Goal: Information Seeking & Learning: Find specific fact

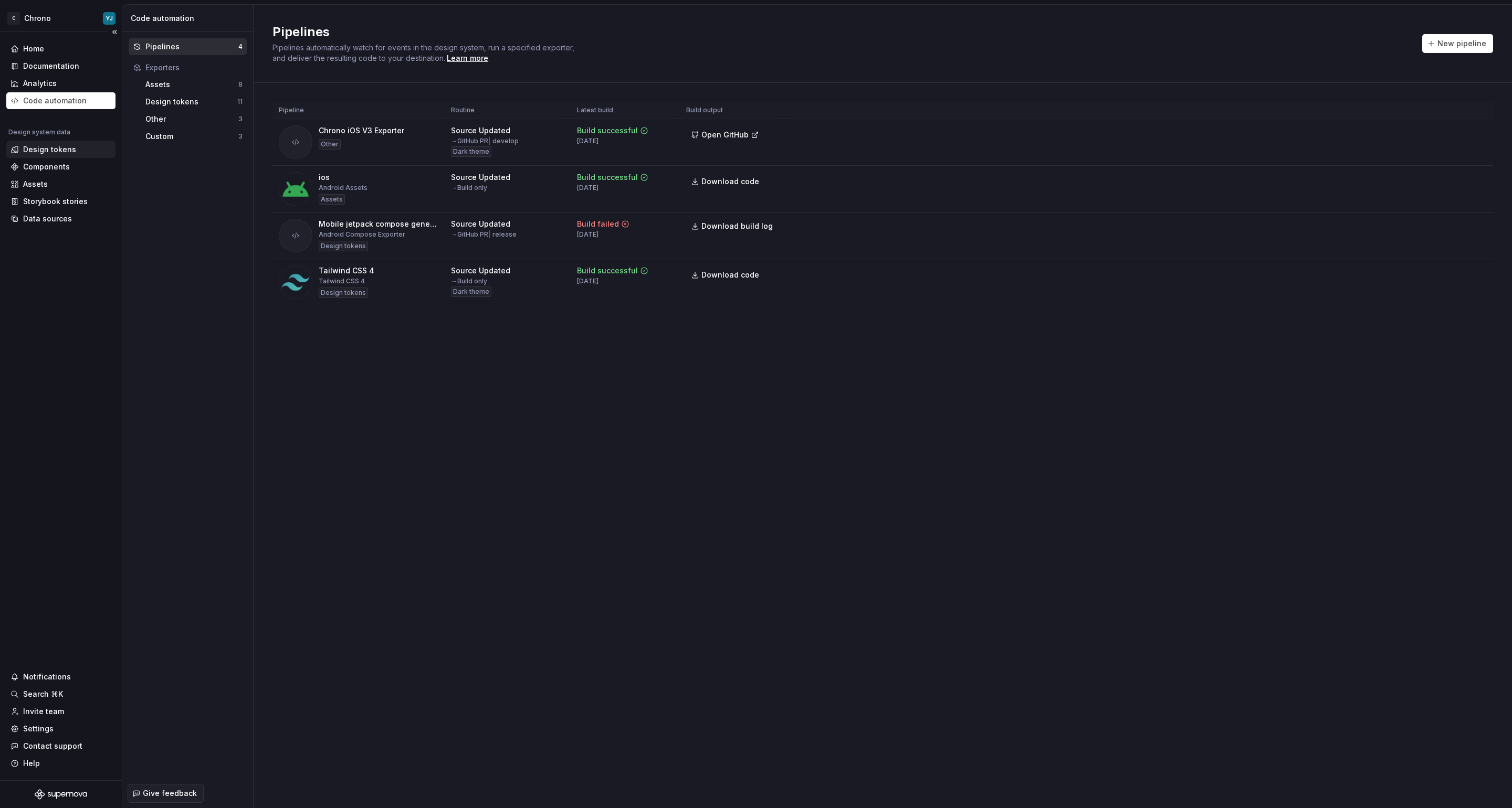
click at [66, 144] on div "Design tokens" at bounding box center [61, 149] width 109 height 17
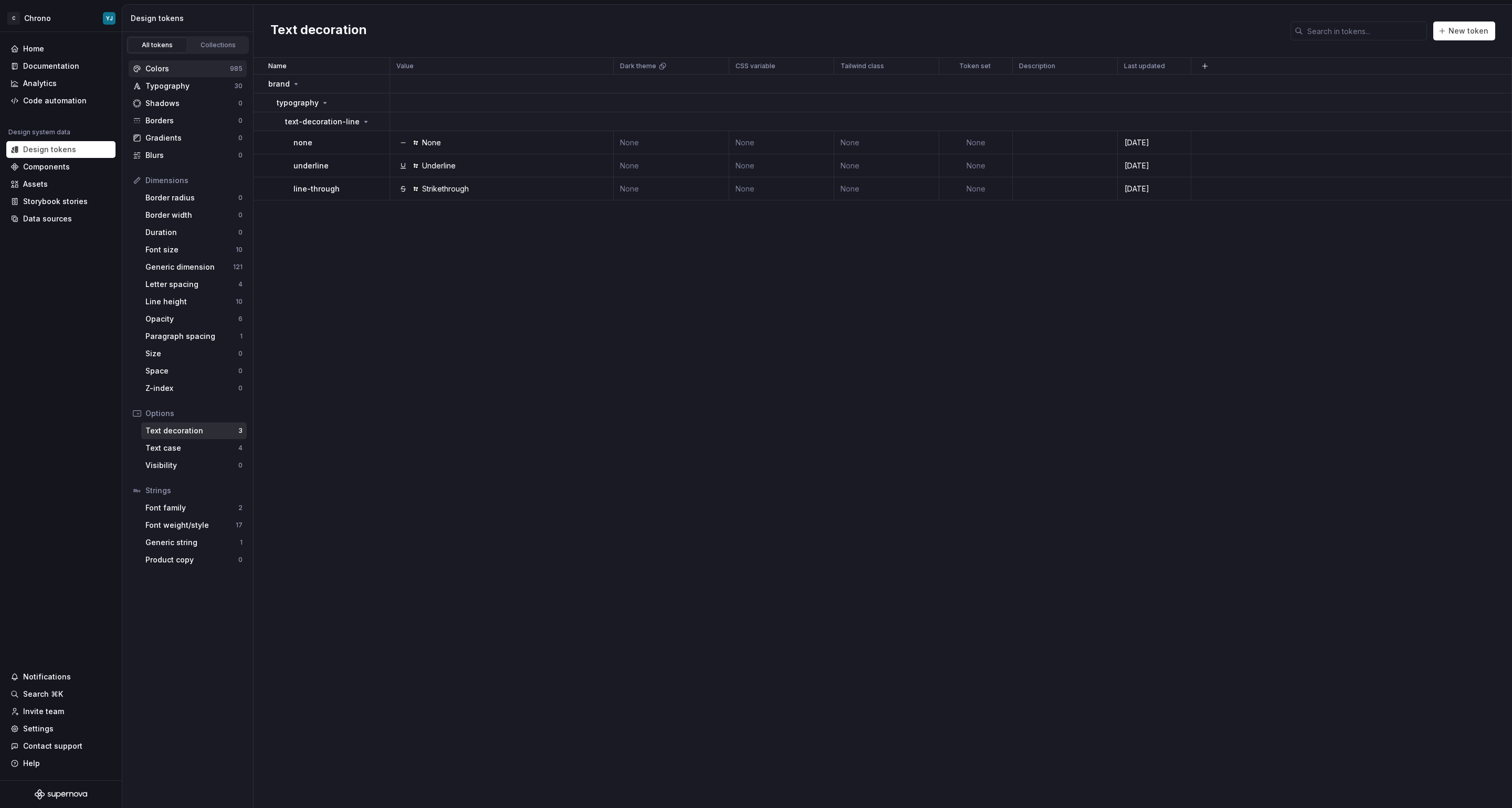
click at [177, 68] on div "Colors" at bounding box center [187, 69] width 85 height 11
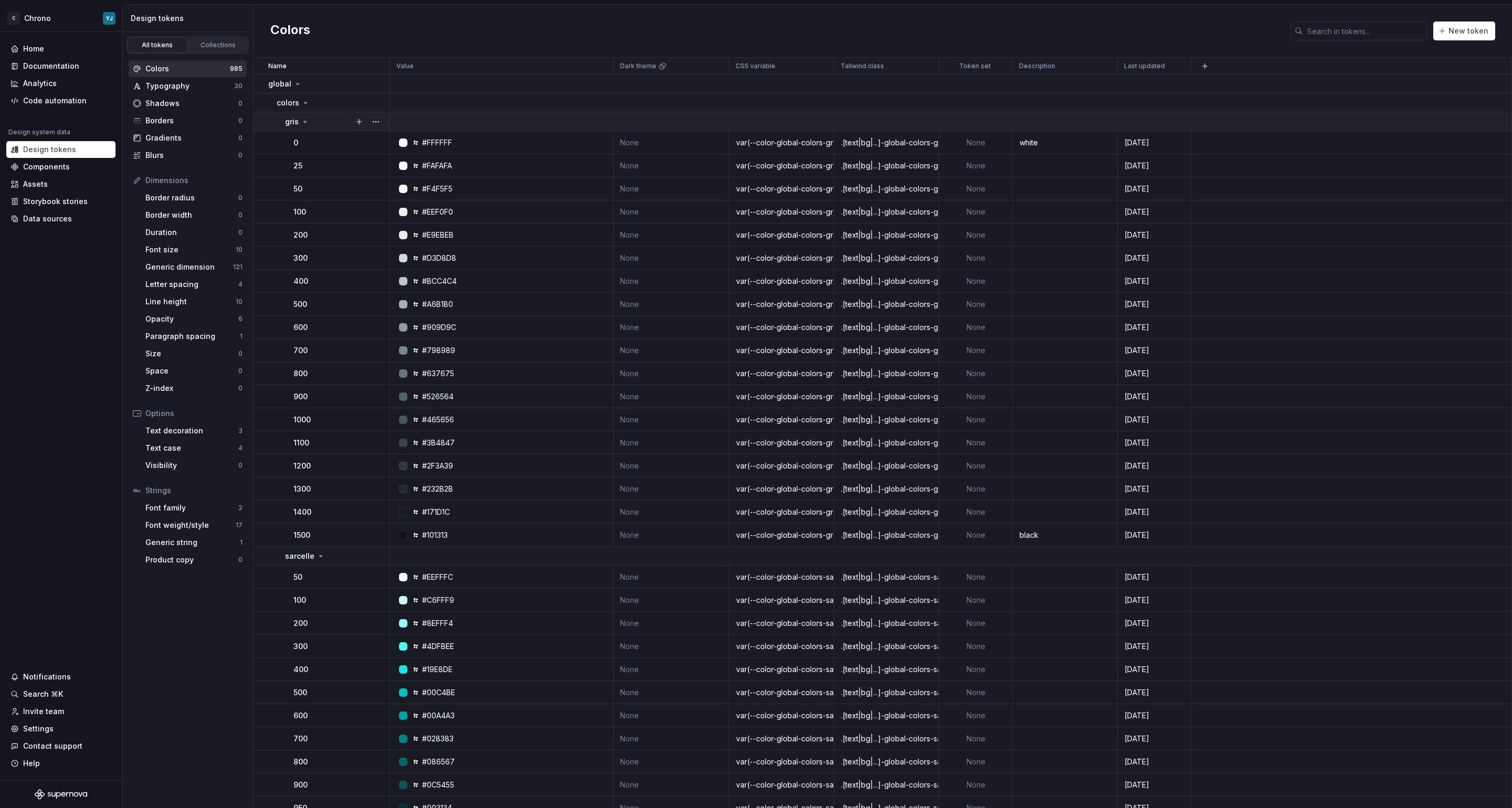
click at [299, 118] on div "gris" at bounding box center [297, 122] width 24 height 11
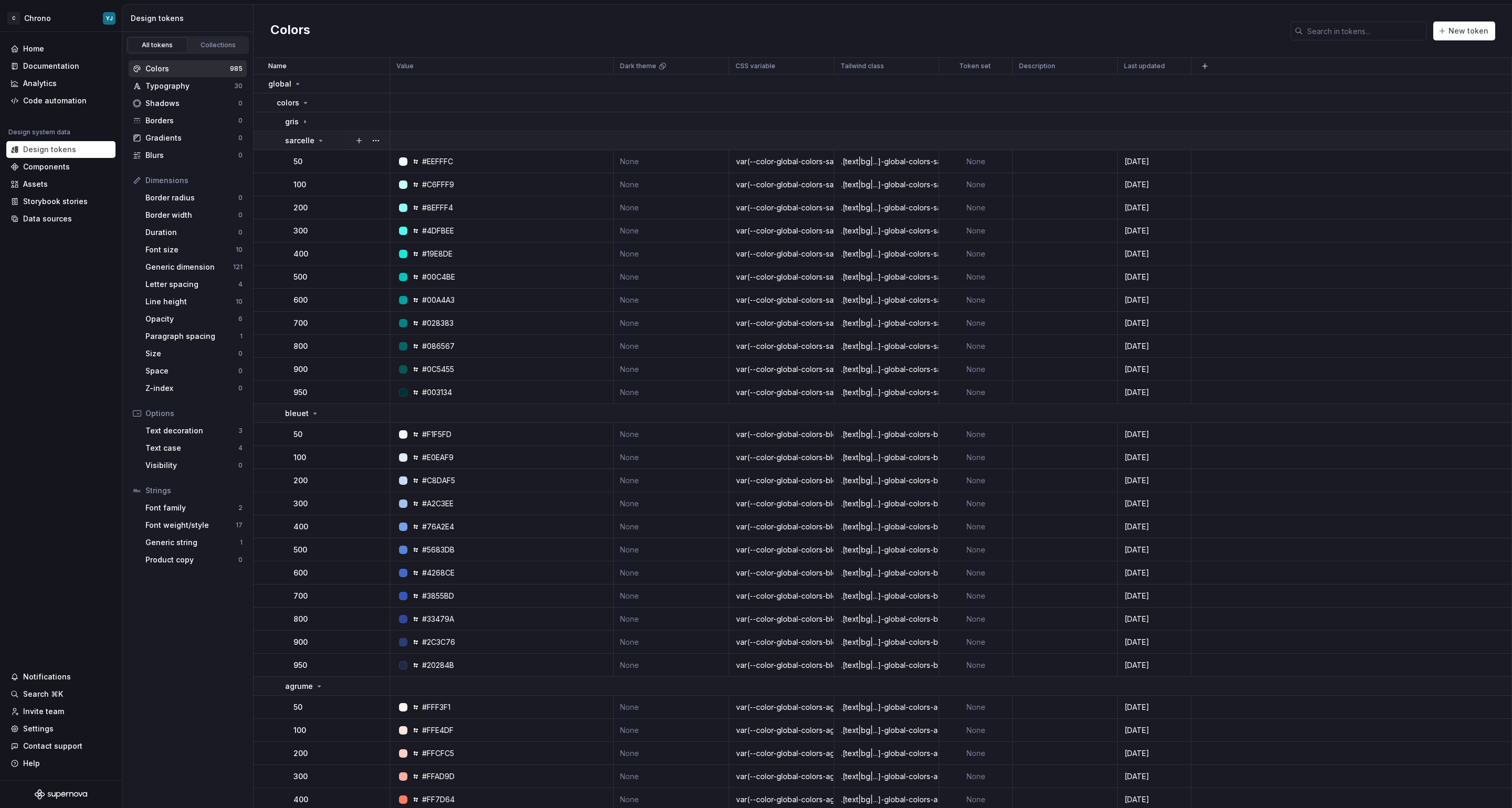
click at [303, 140] on p "sarcelle" at bounding box center [300, 141] width 30 height 11
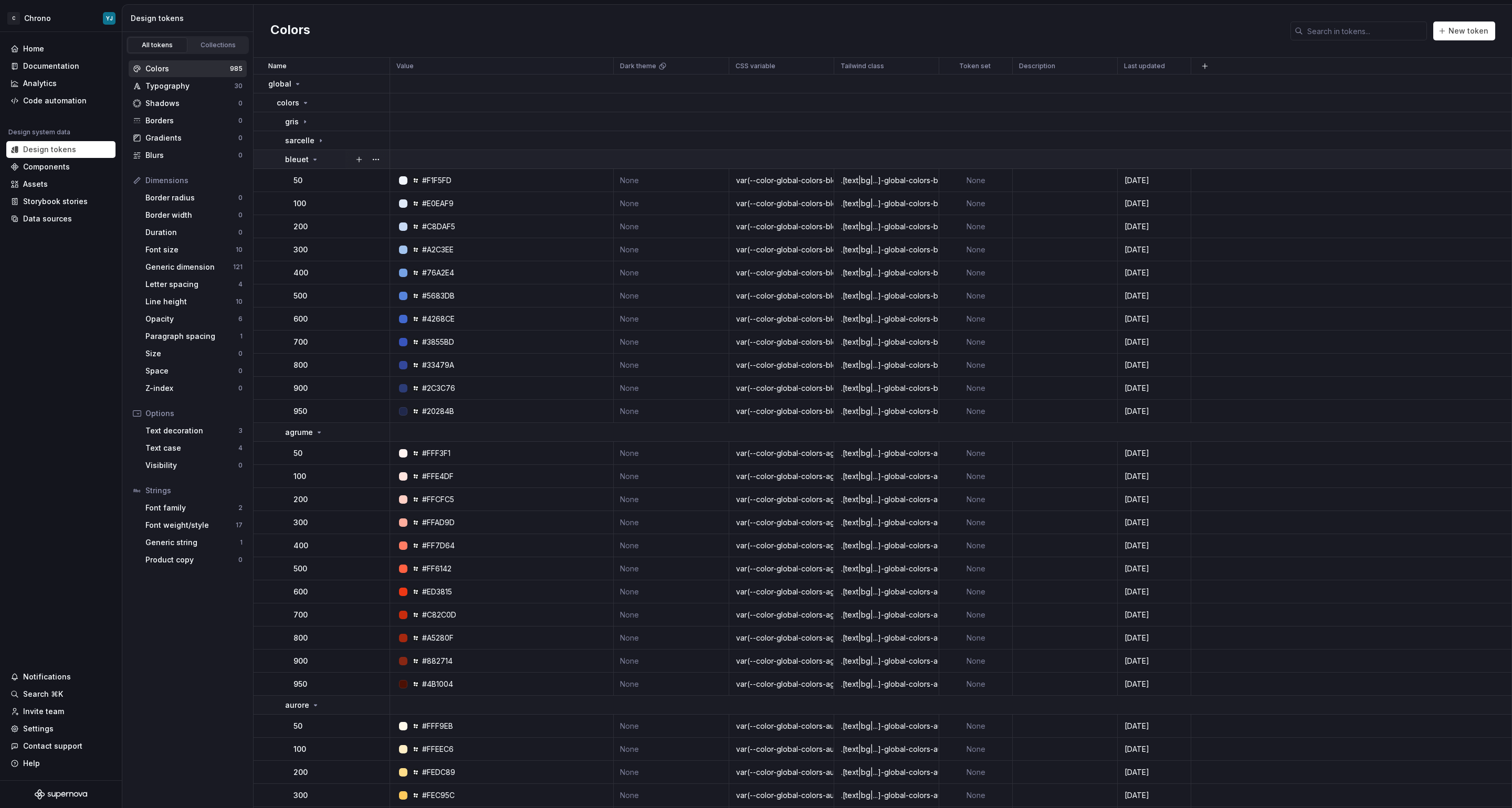
click at [304, 160] on p "bleuet" at bounding box center [297, 159] width 24 height 11
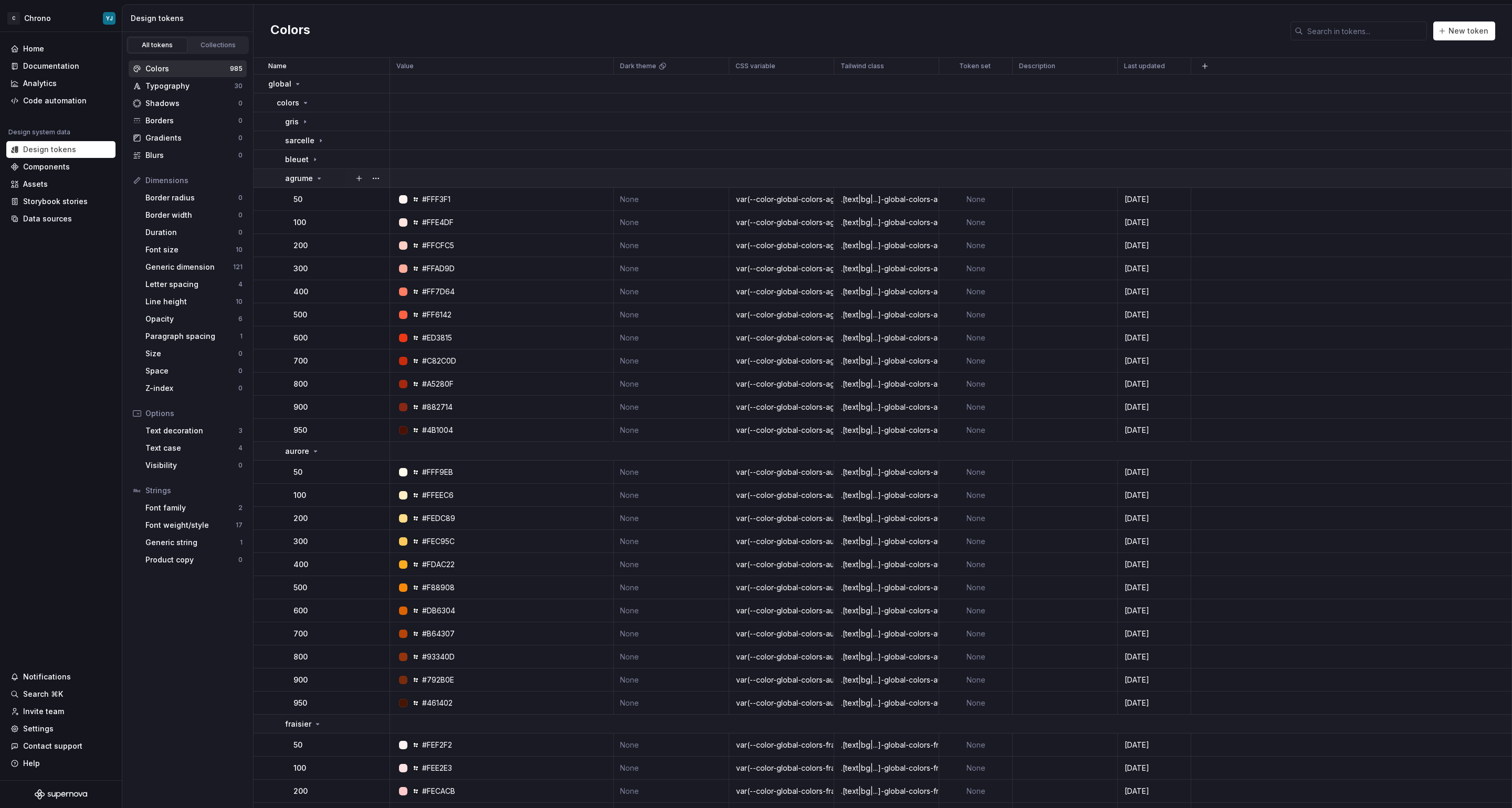
click at [303, 178] on p "agrume" at bounding box center [299, 178] width 28 height 11
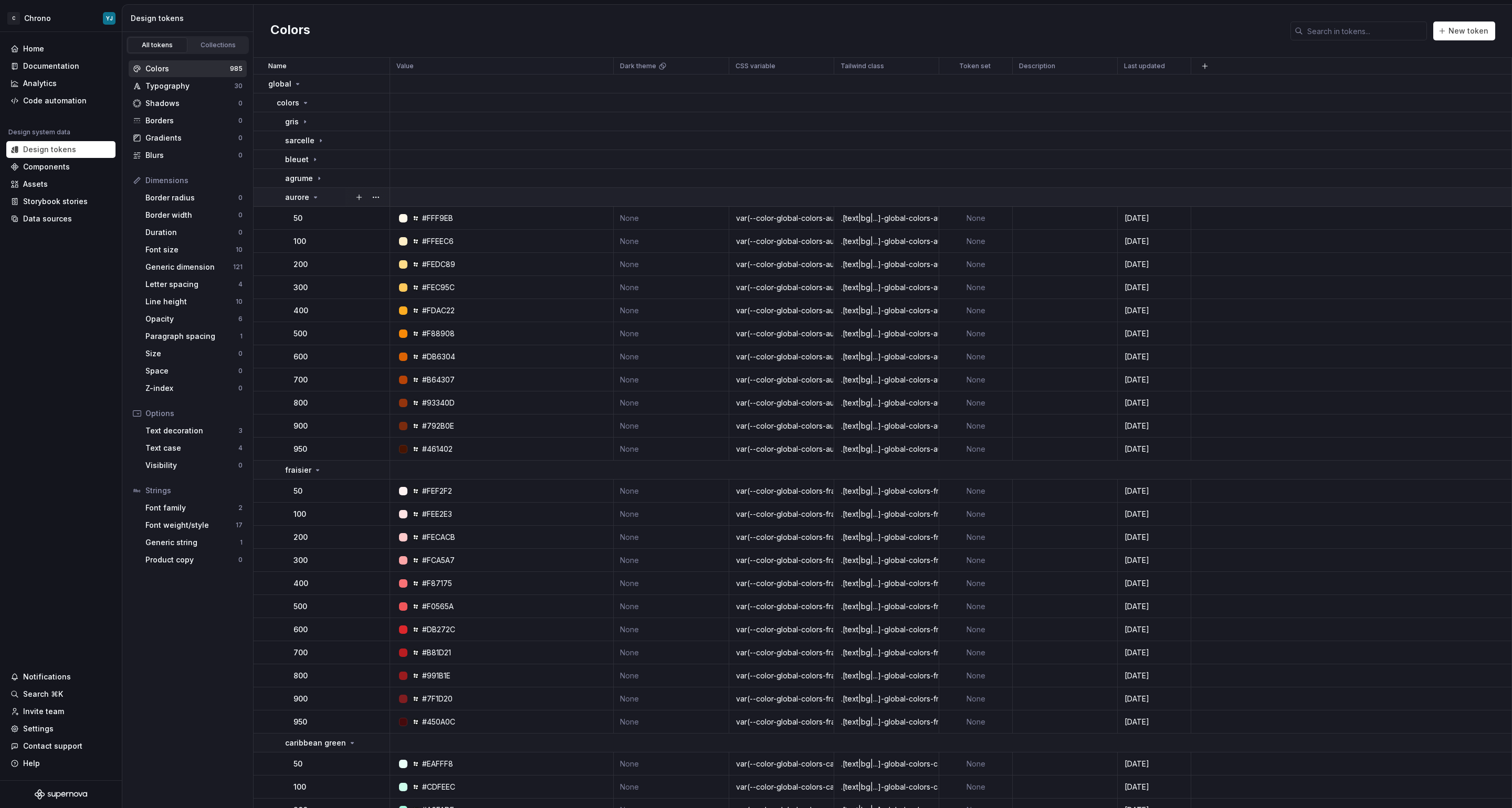
click at [300, 193] on p "aurore" at bounding box center [297, 197] width 24 height 11
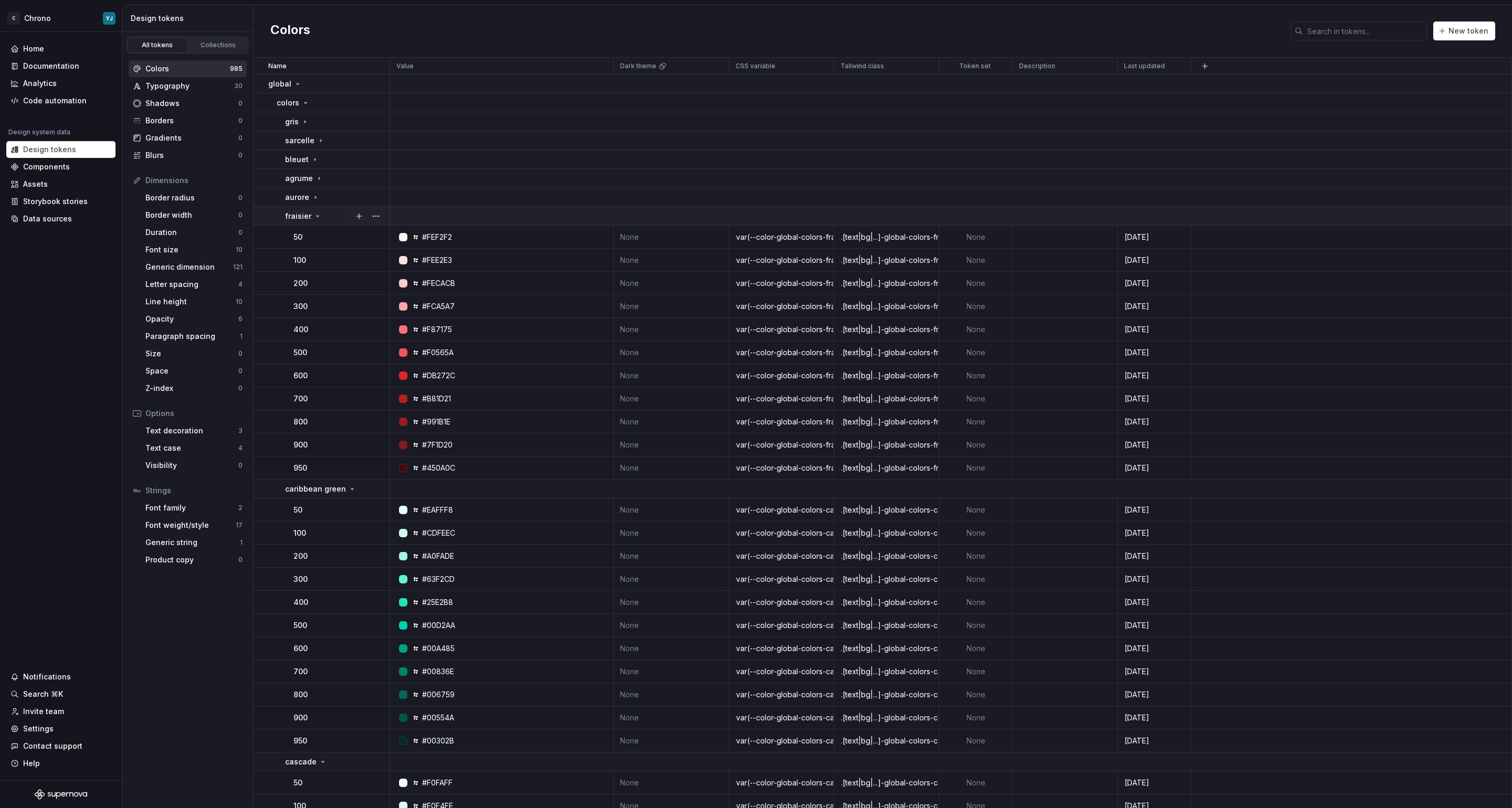
click at [301, 216] on p "fraisier" at bounding box center [298, 216] width 26 height 11
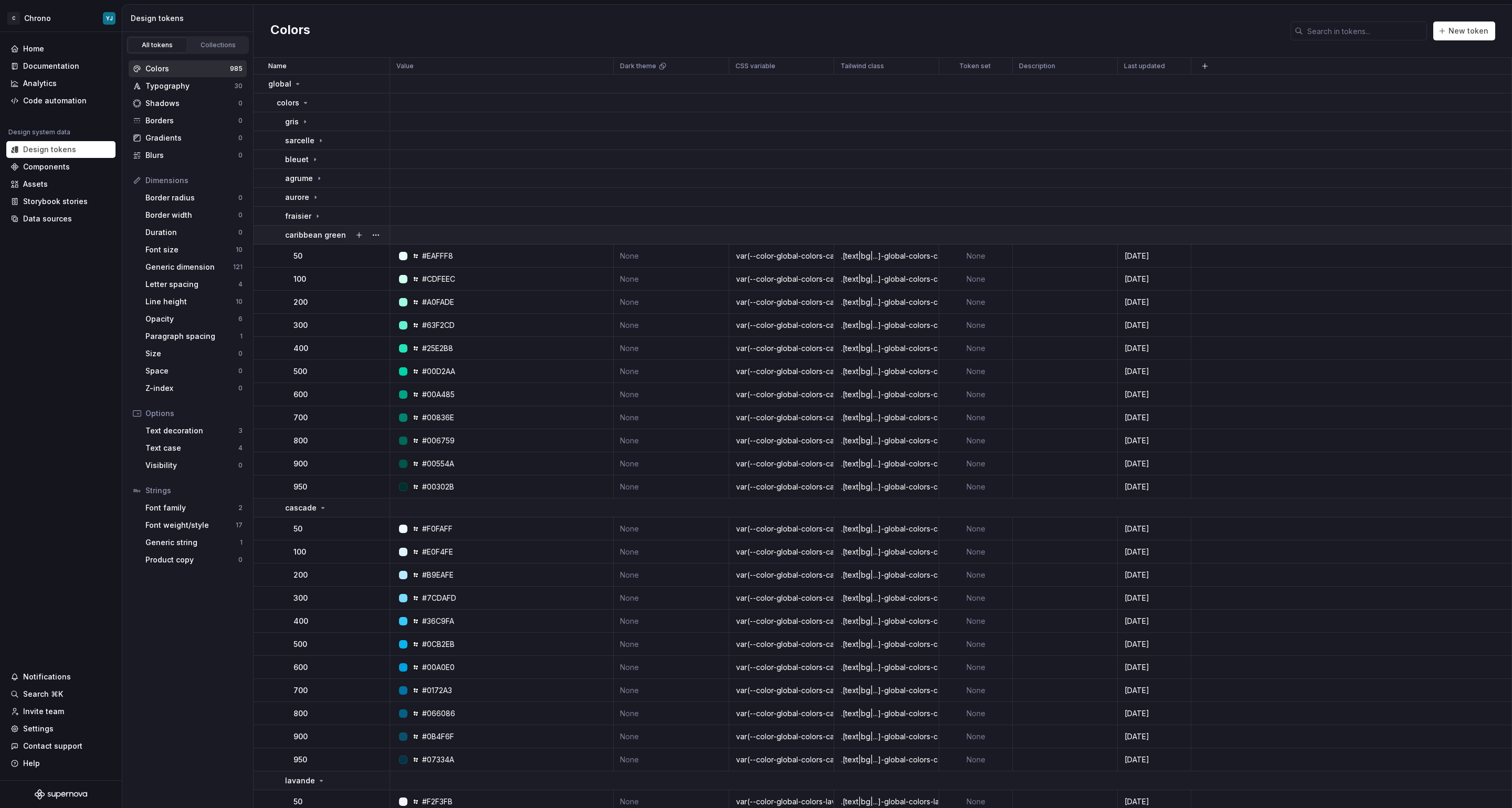
click at [306, 234] on p "caribbean green" at bounding box center [315, 235] width 61 height 11
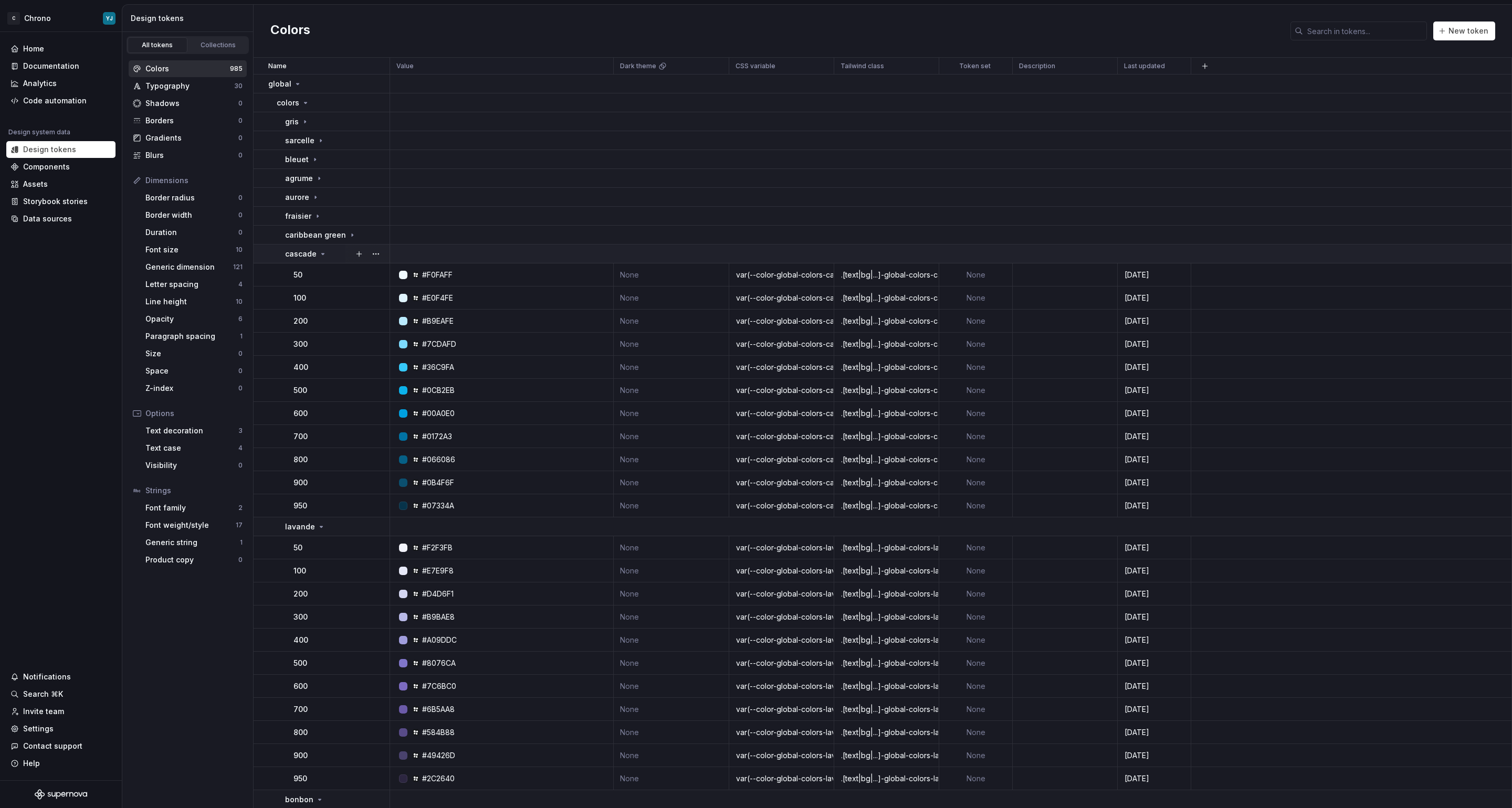
click at [306, 253] on p "cascade" at bounding box center [301, 254] width 31 height 11
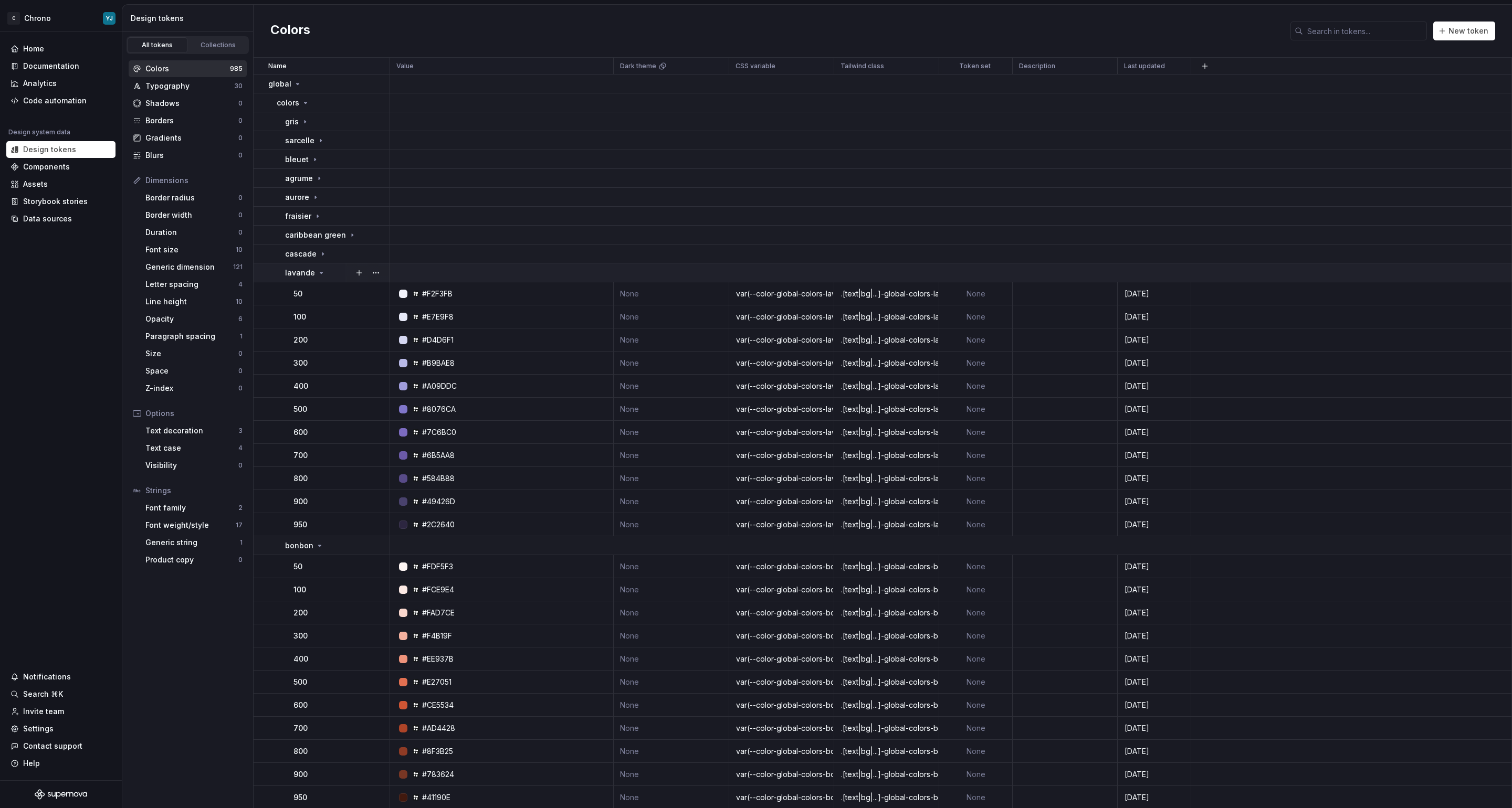
click at [306, 275] on p "lavande" at bounding box center [300, 273] width 30 height 11
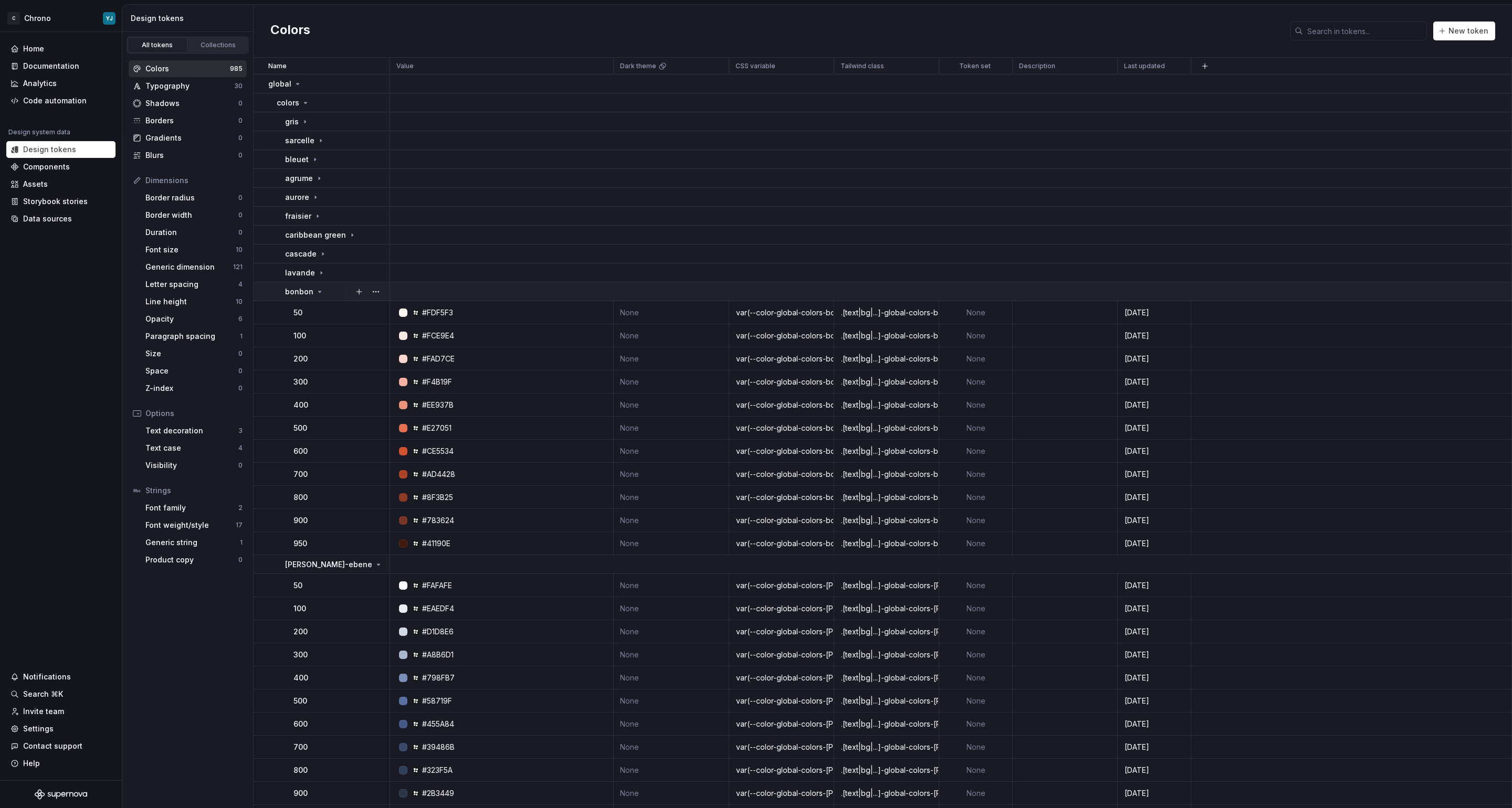
click at [306, 292] on p "bonbon" at bounding box center [299, 292] width 28 height 11
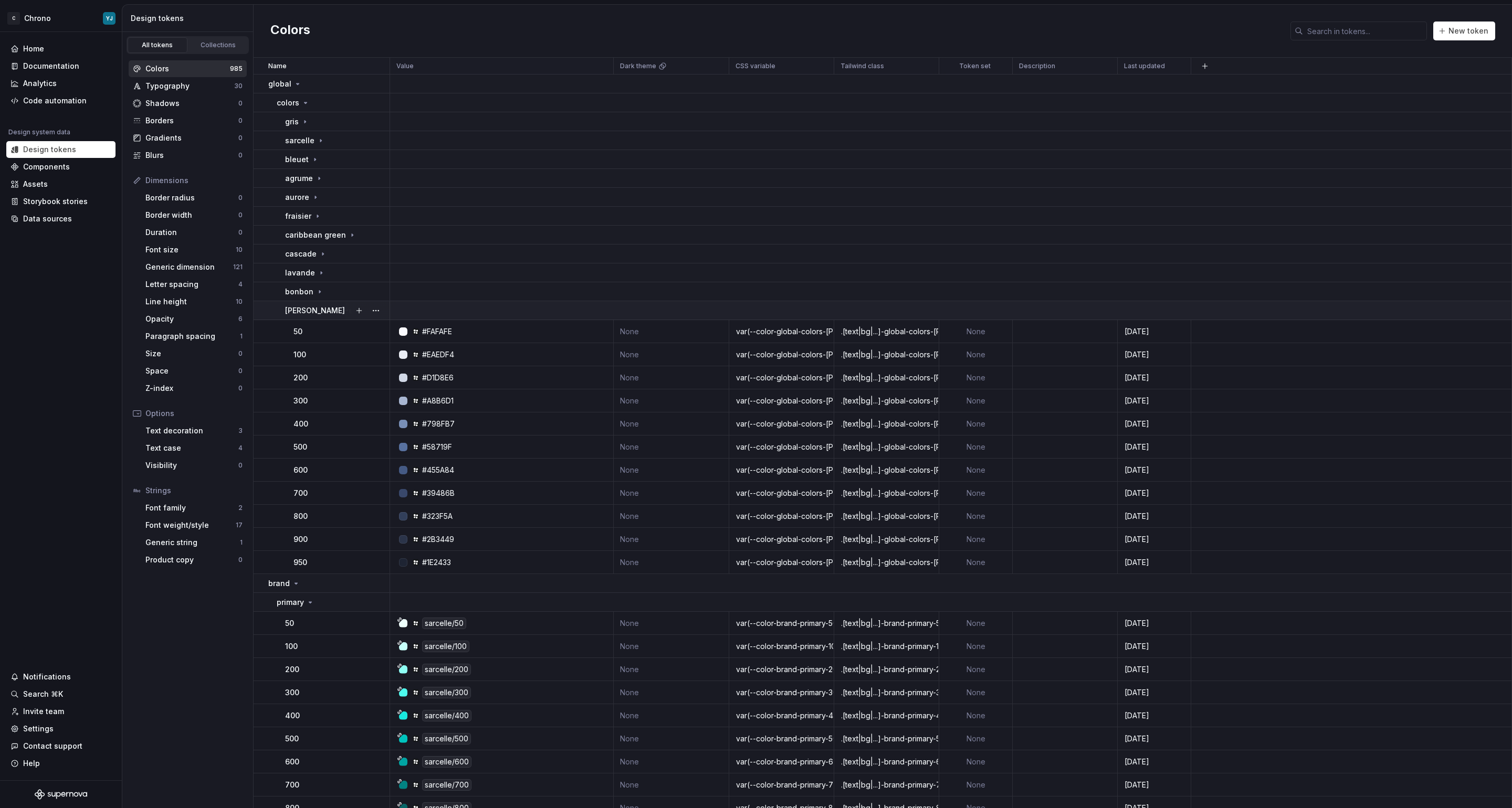
click at [308, 310] on p "[PERSON_NAME]-ebene" at bounding box center [328, 311] width 87 height 11
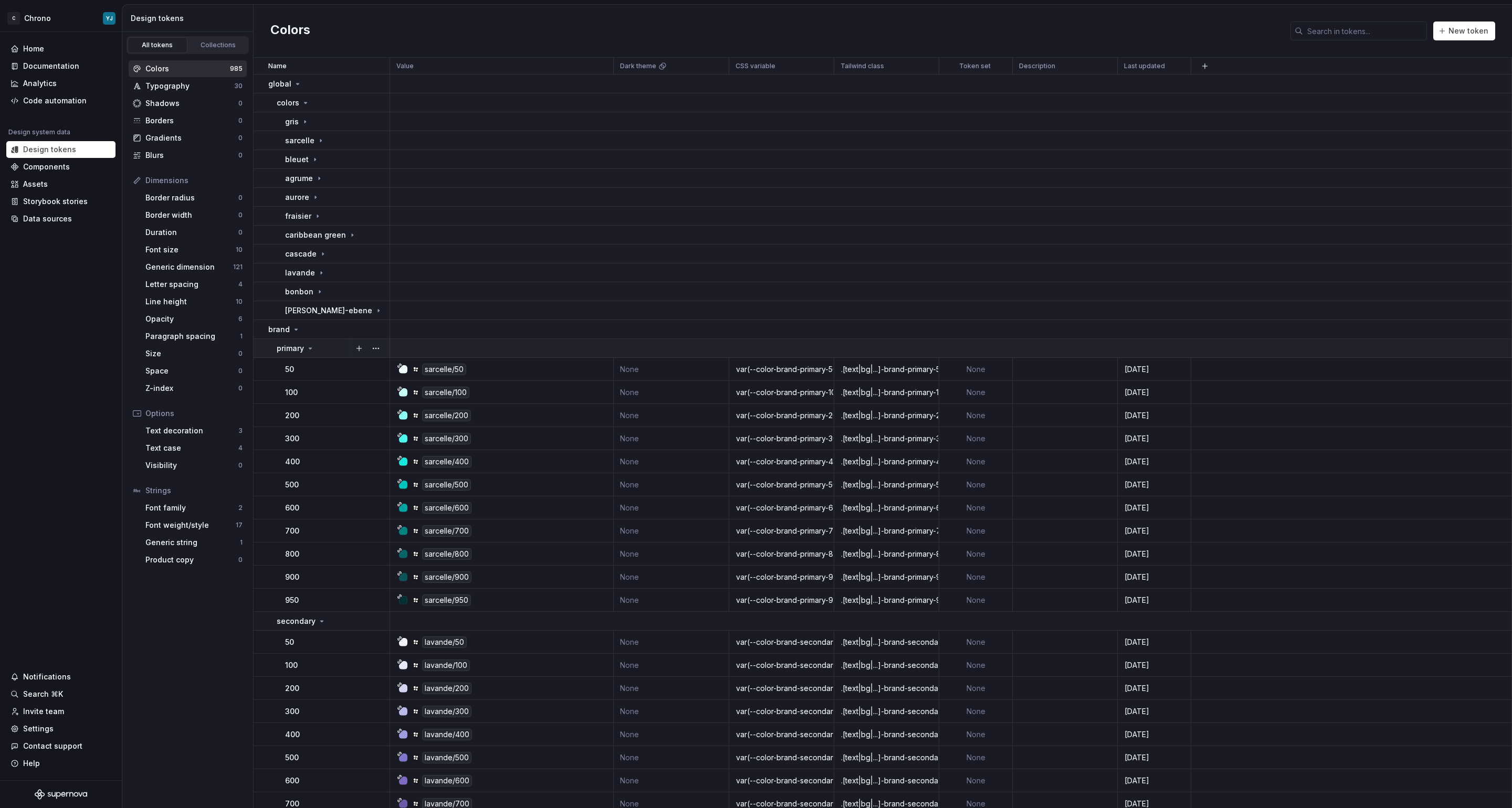
click at [286, 350] on p "primary" at bounding box center [290, 348] width 27 height 11
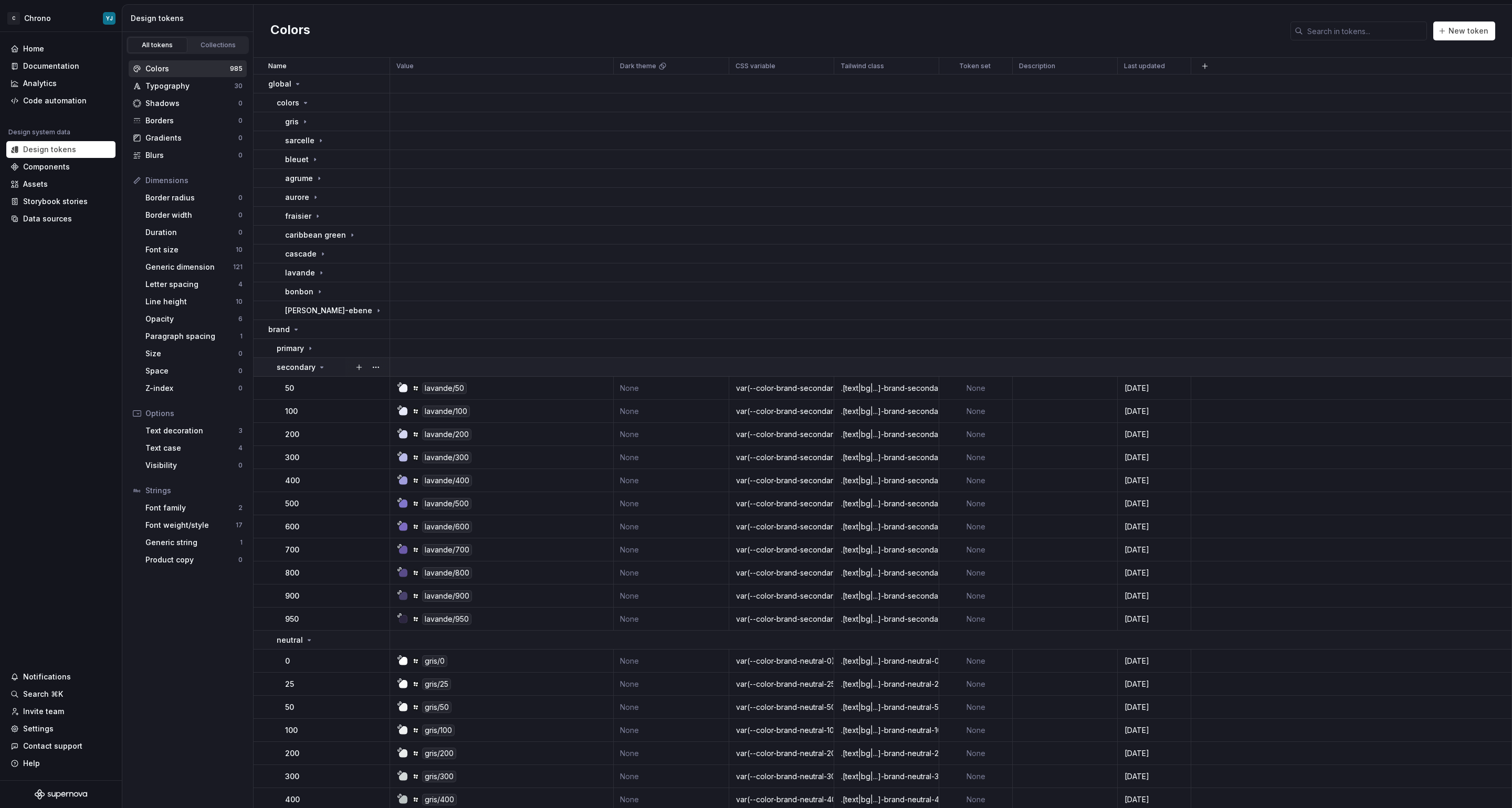
click at [286, 370] on p "secondary" at bounding box center [296, 367] width 39 height 11
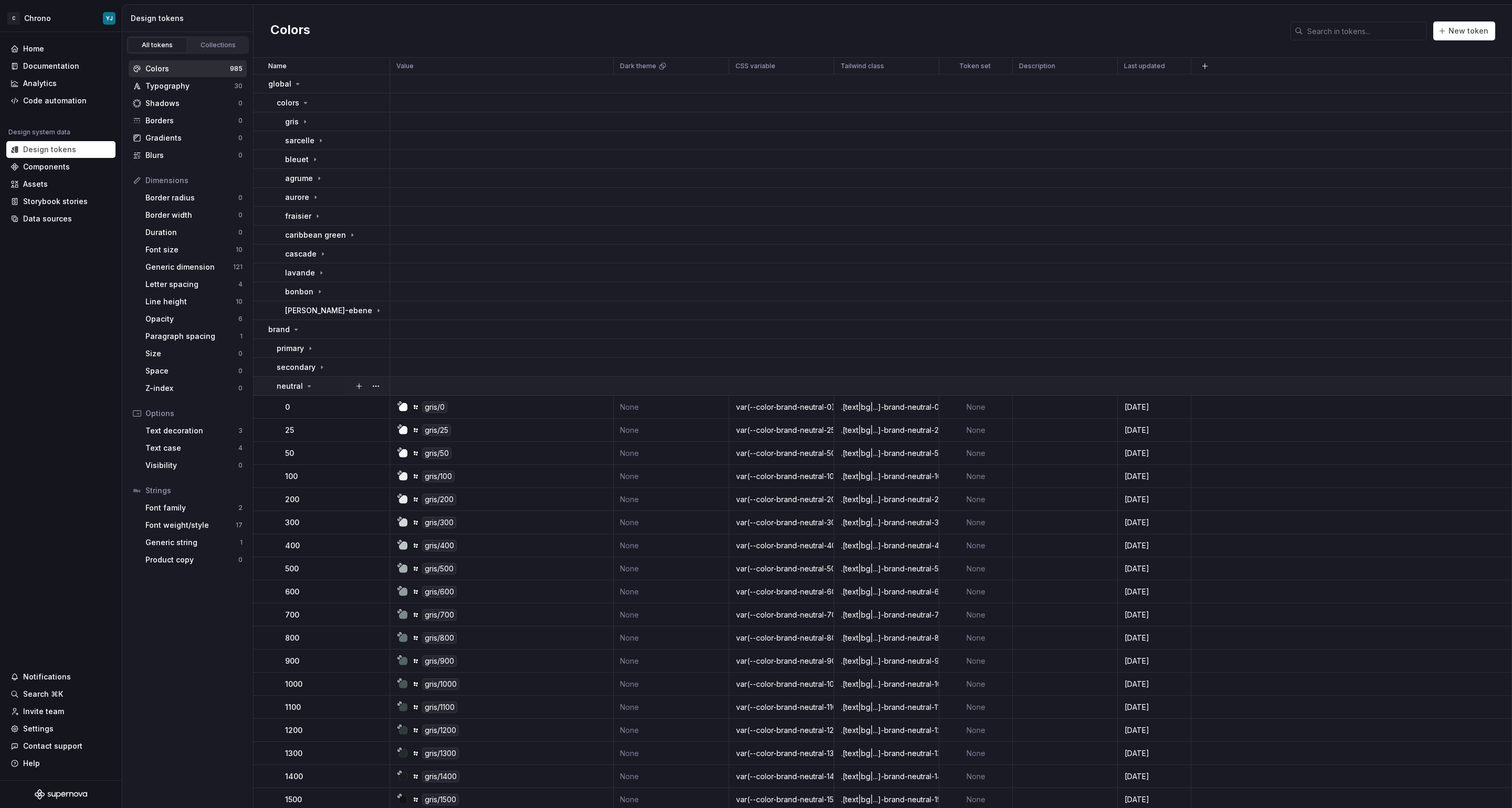
click at [285, 384] on p "neutral" at bounding box center [290, 386] width 26 height 11
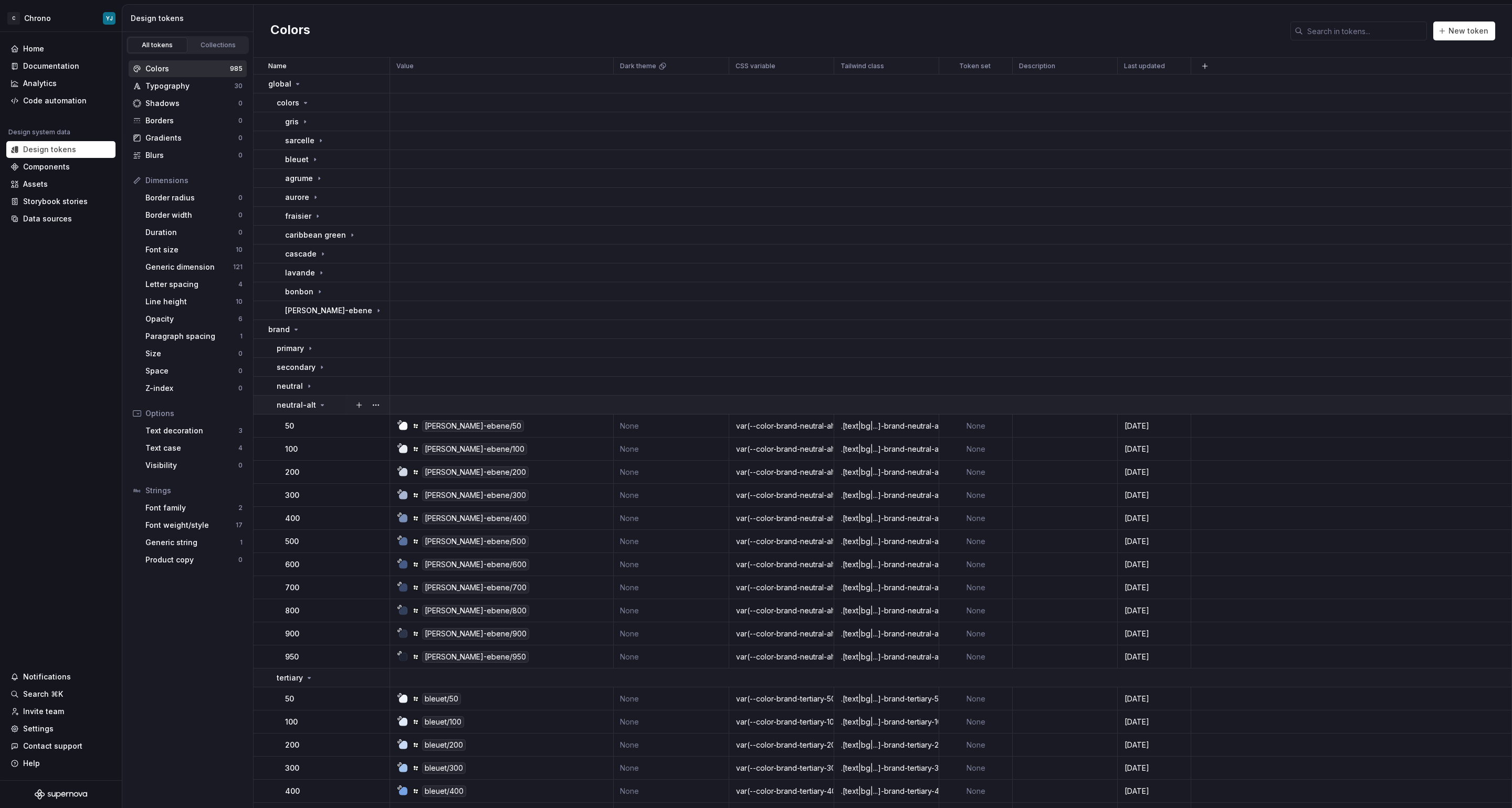
click at [285, 402] on p "neutral-alt" at bounding box center [296, 405] width 39 height 11
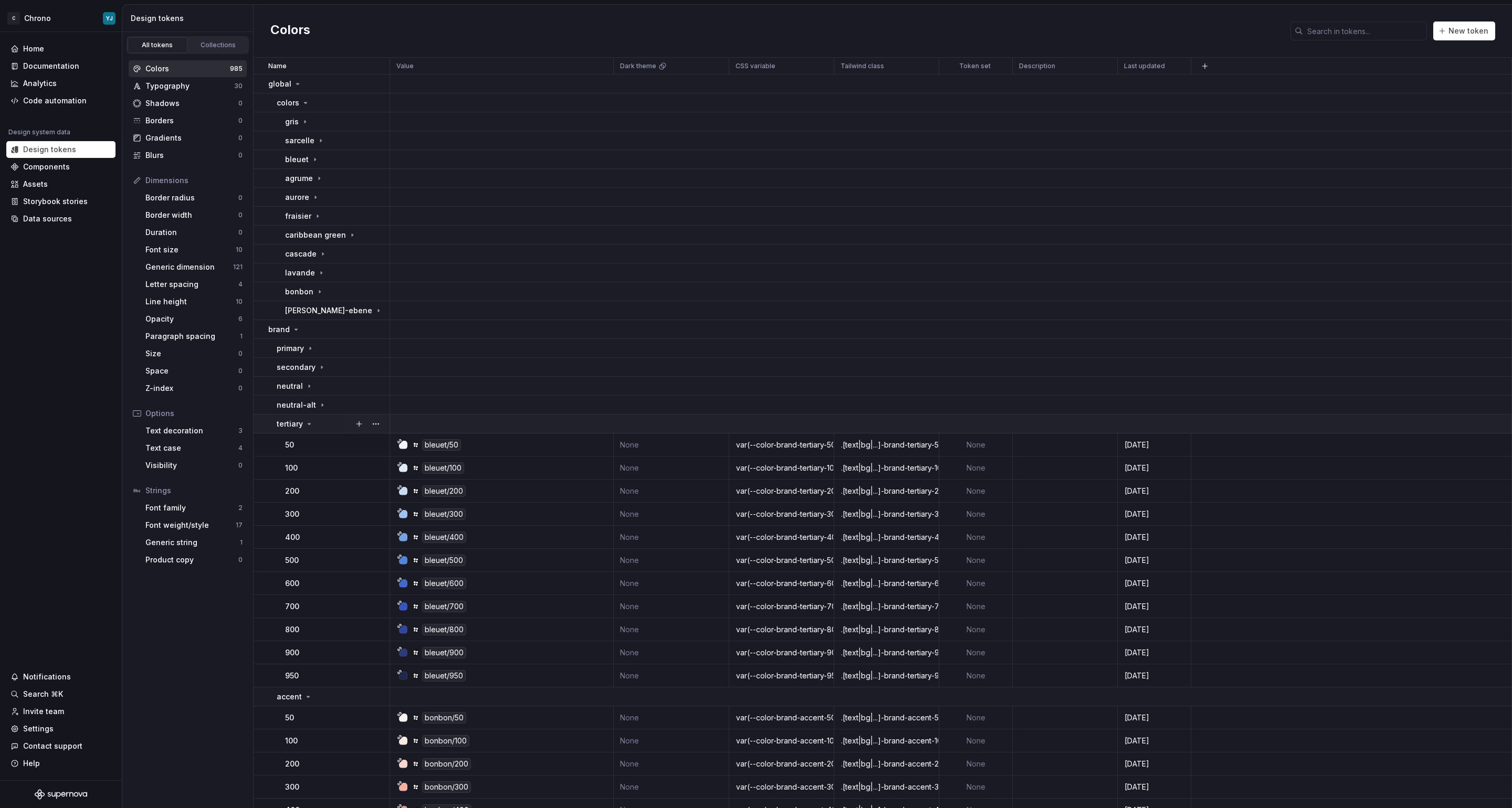
click at [287, 421] on p "tertiary" at bounding box center [290, 424] width 26 height 11
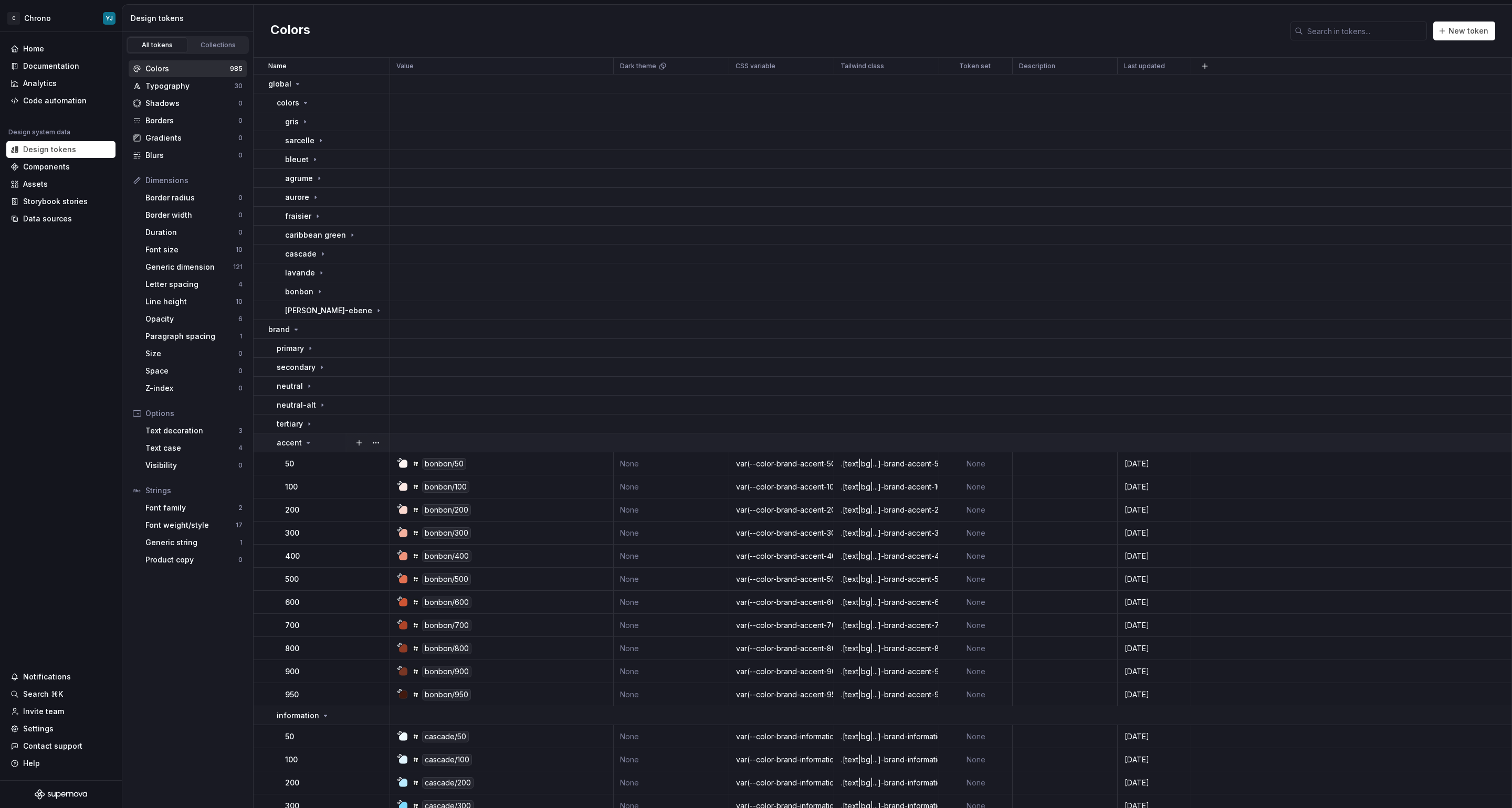
click at [290, 441] on p "accent" at bounding box center [289, 443] width 25 height 11
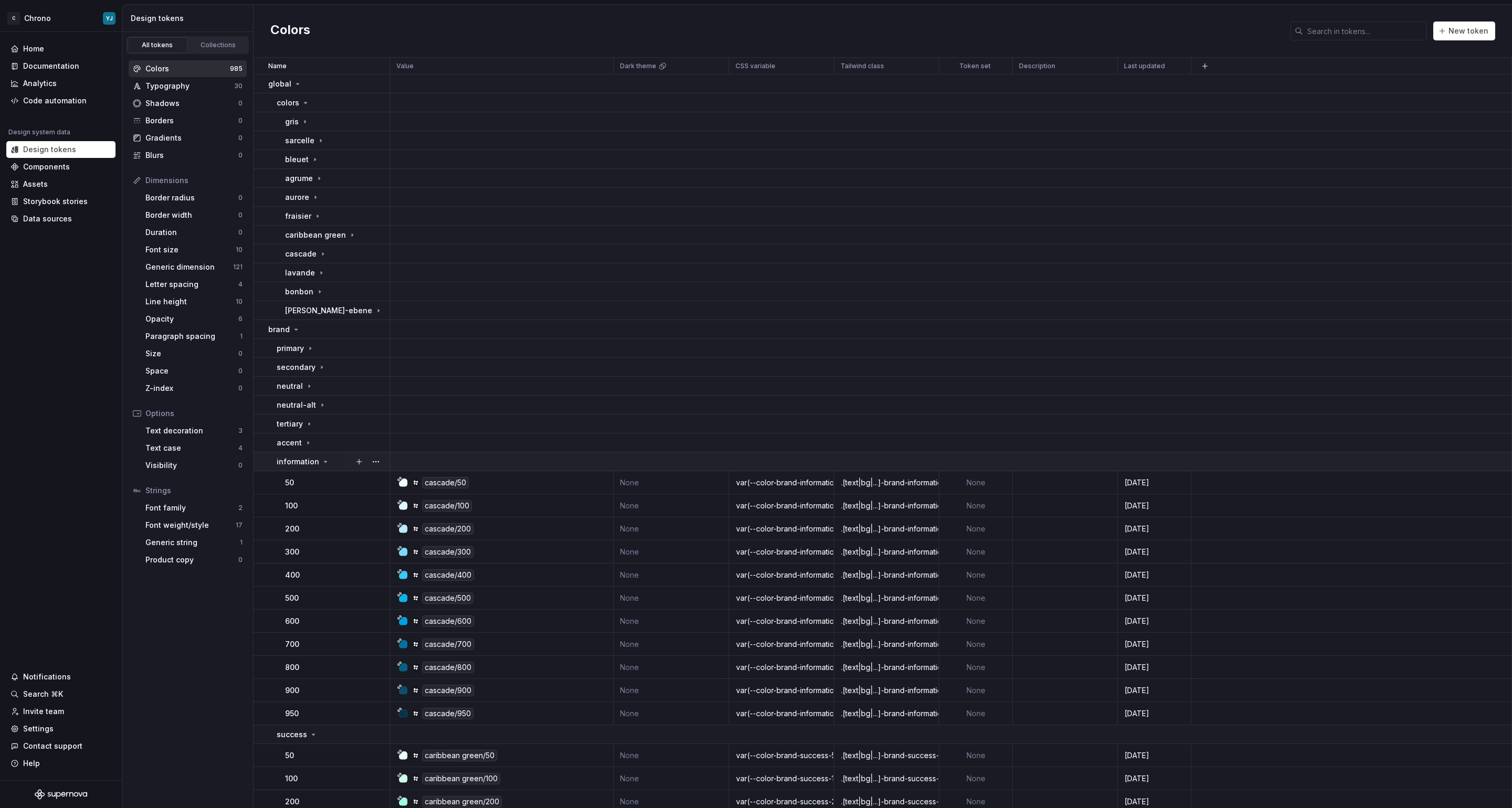
click at [288, 468] on td "information" at bounding box center [322, 462] width 136 height 19
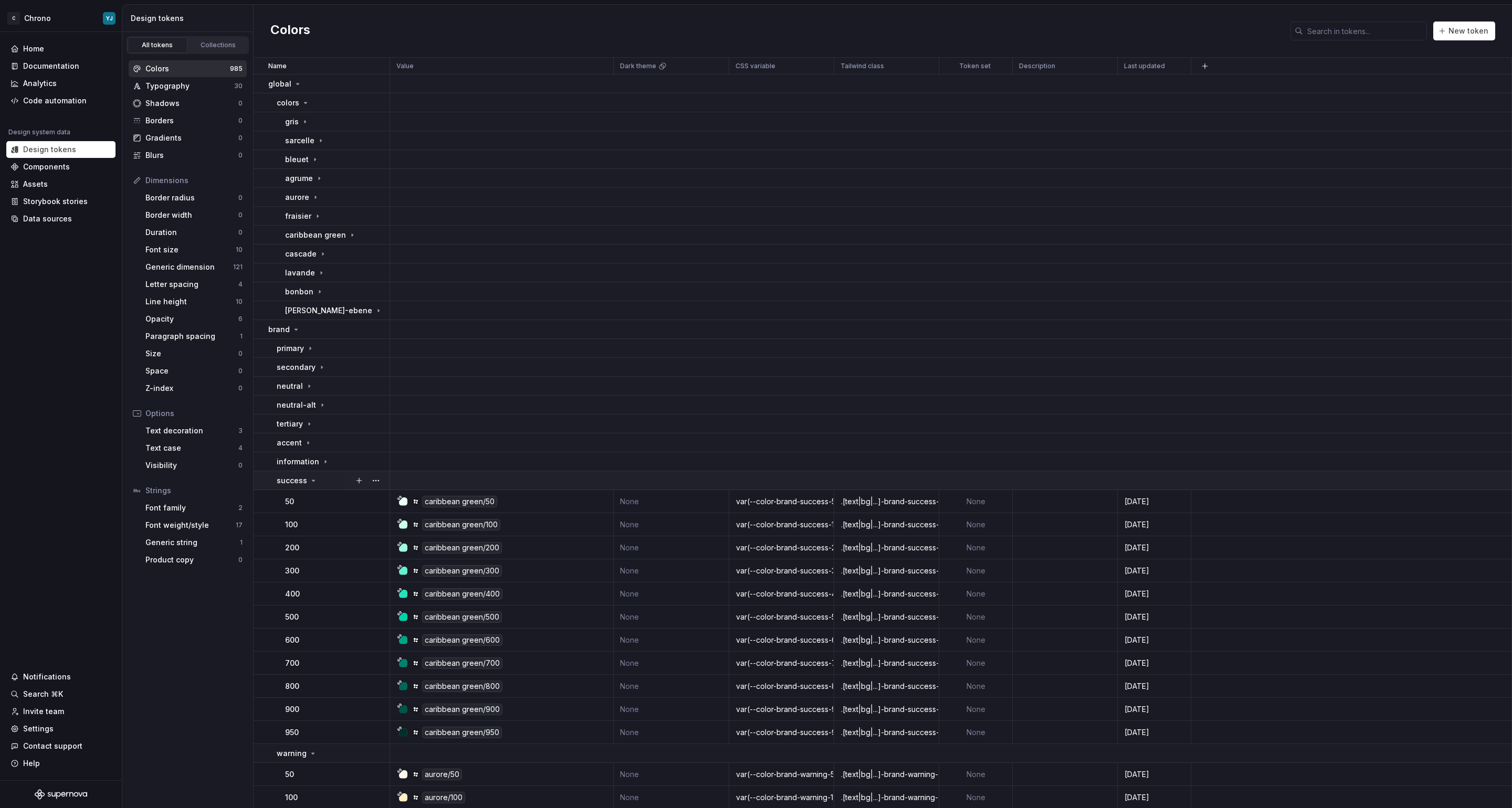
click at [288, 485] on p "success" at bounding box center [292, 481] width 30 height 11
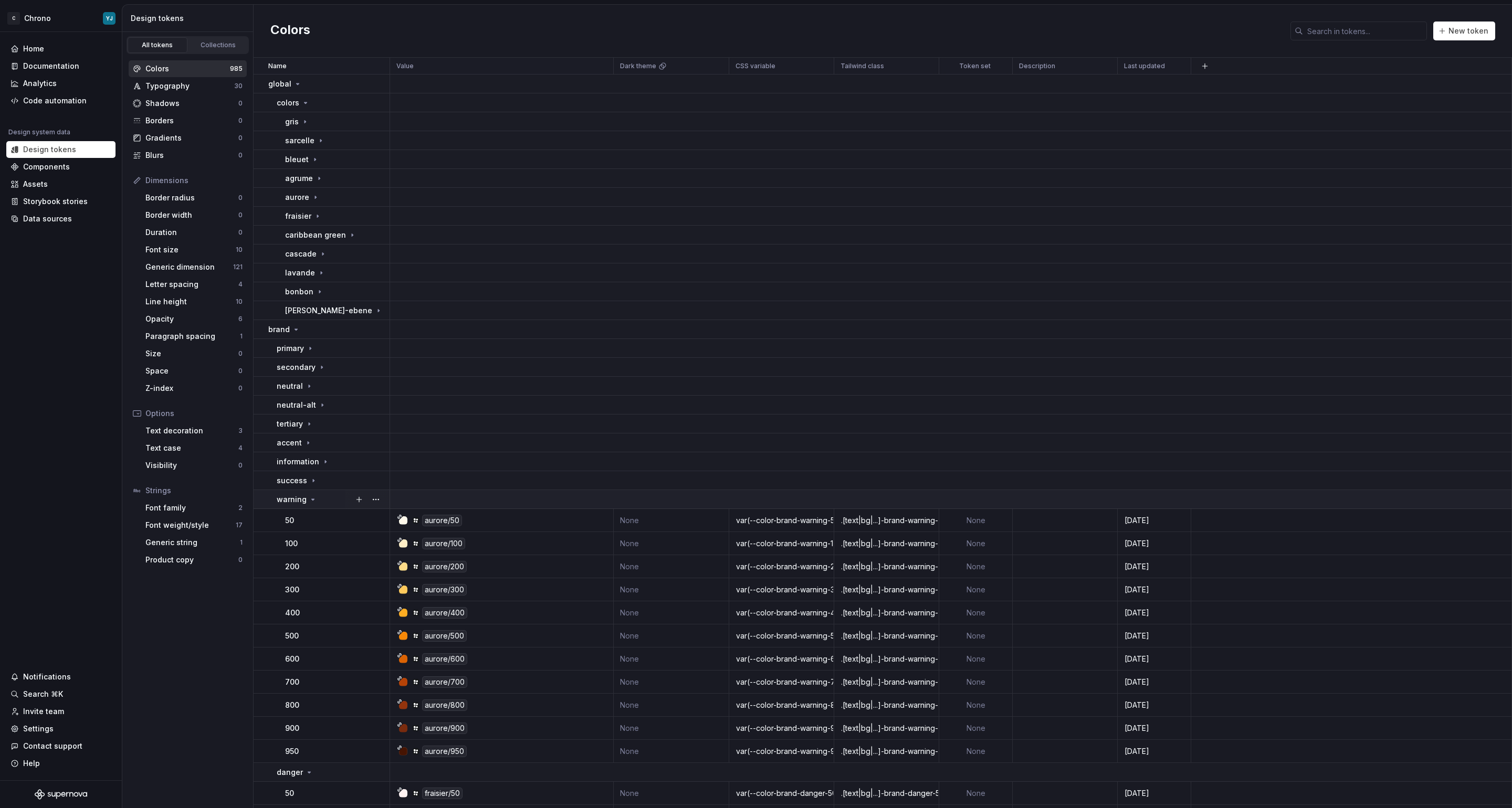
click at [287, 500] on p "warning" at bounding box center [292, 499] width 30 height 11
click at [287, 517] on p "danger" at bounding box center [290, 518] width 26 height 11
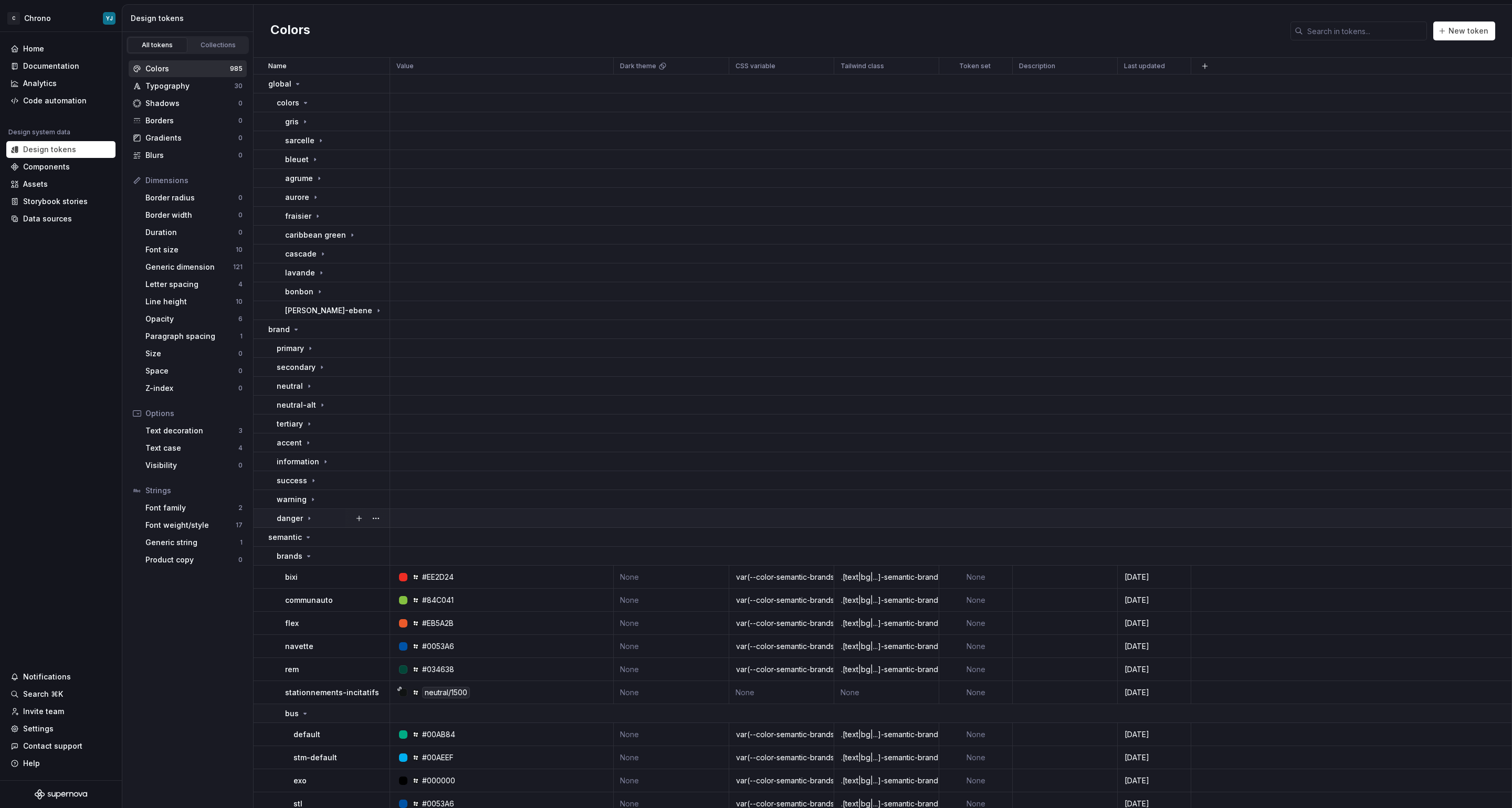
scroll to position [126, 0]
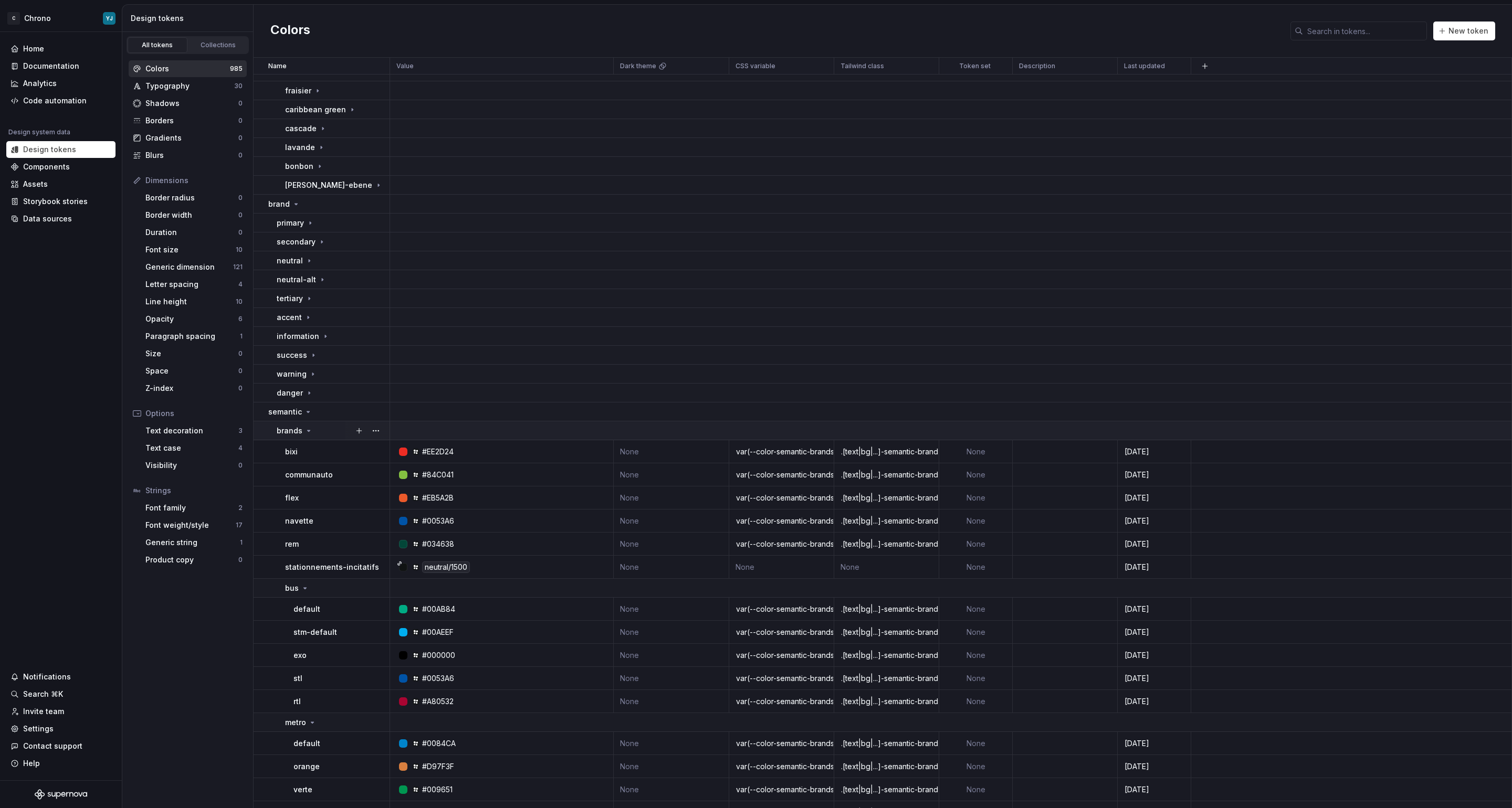
click at [291, 427] on p "brands" at bounding box center [289, 431] width 25 height 11
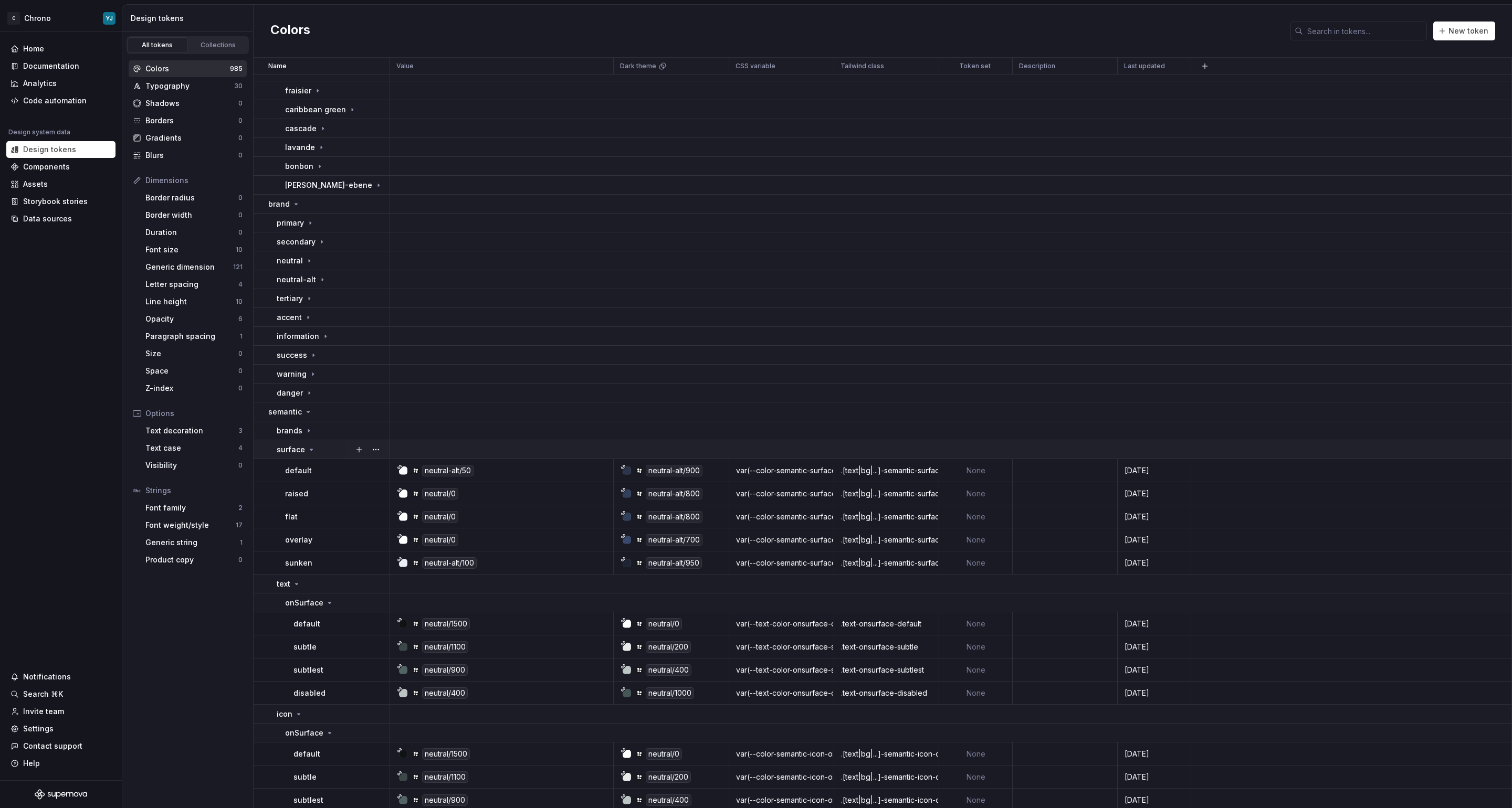
click at [296, 451] on p "surface" at bounding box center [291, 450] width 28 height 11
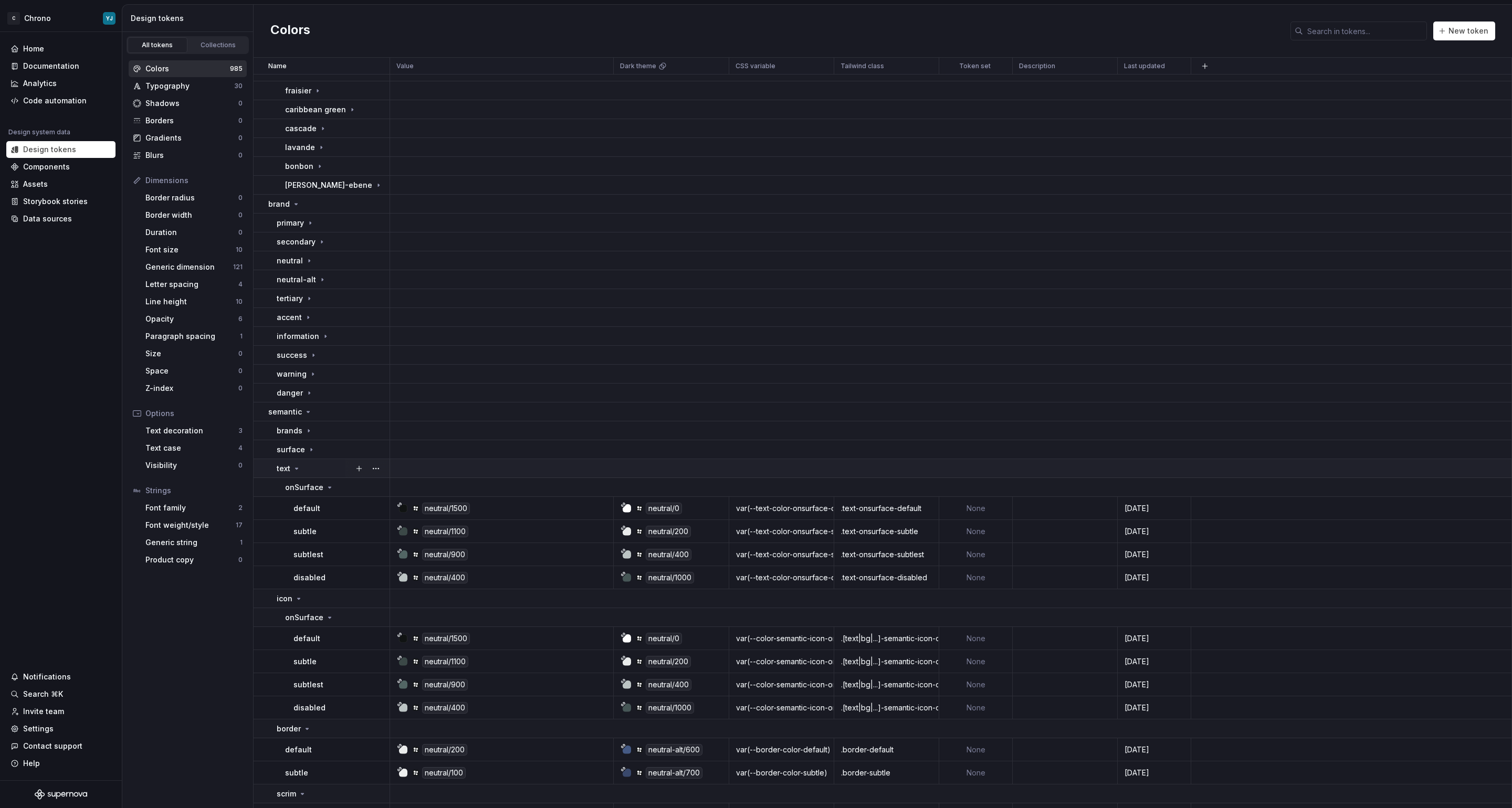
click at [286, 467] on p "text" at bounding box center [283, 469] width 14 height 11
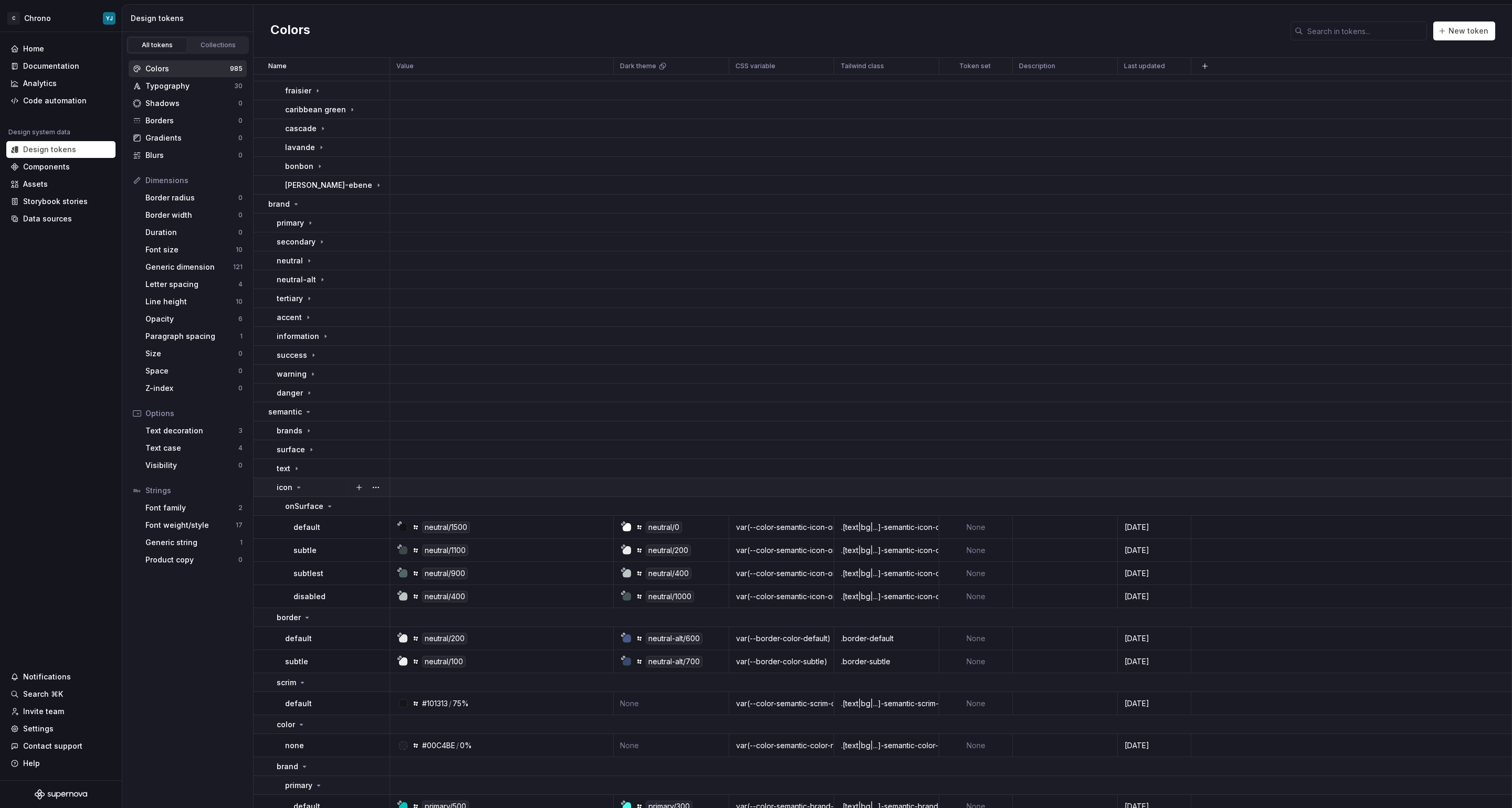
click at [287, 489] on p "icon" at bounding box center [285, 488] width 16 height 11
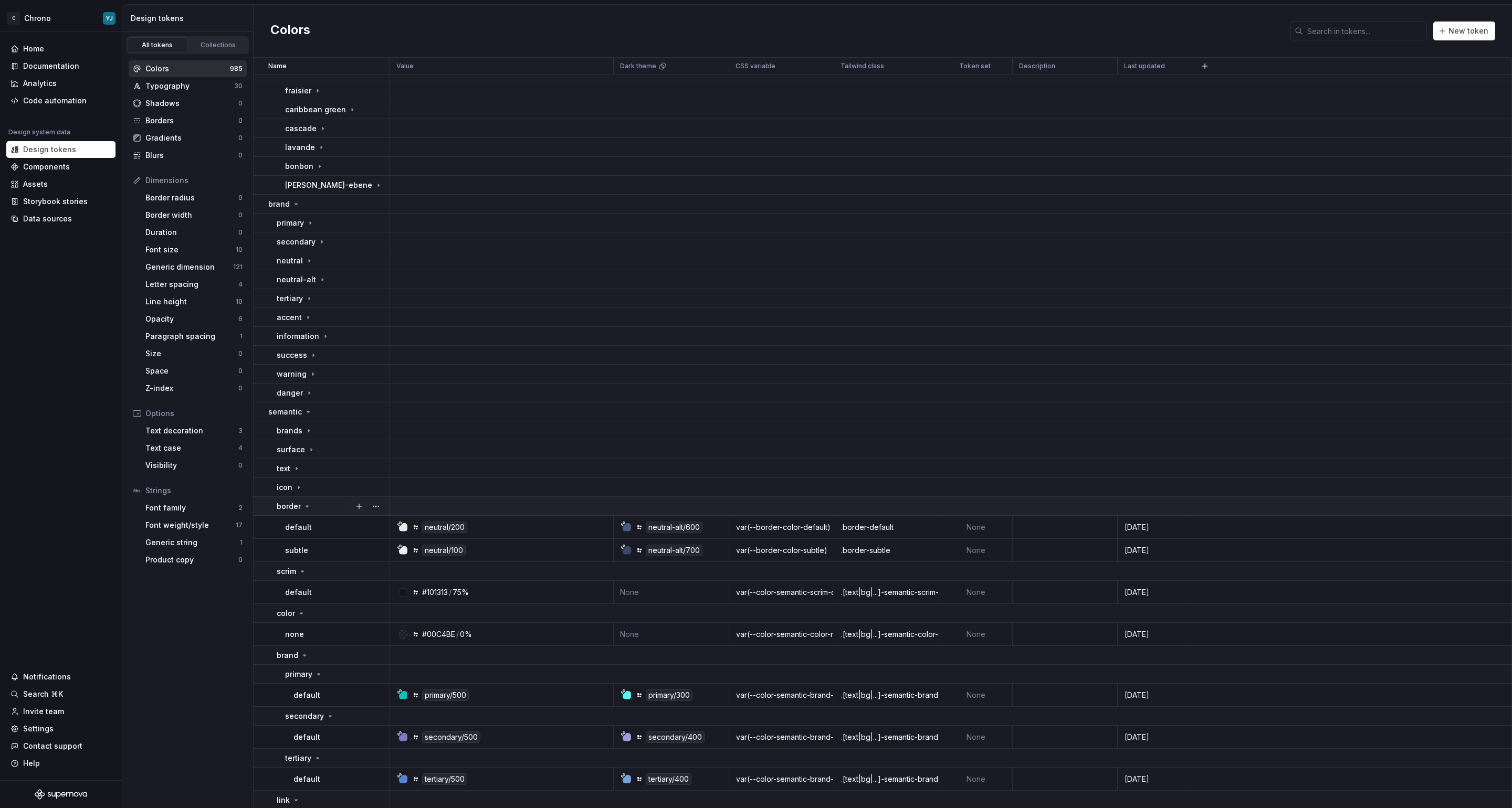
click at [303, 507] on icon at bounding box center [307, 506] width 8 height 8
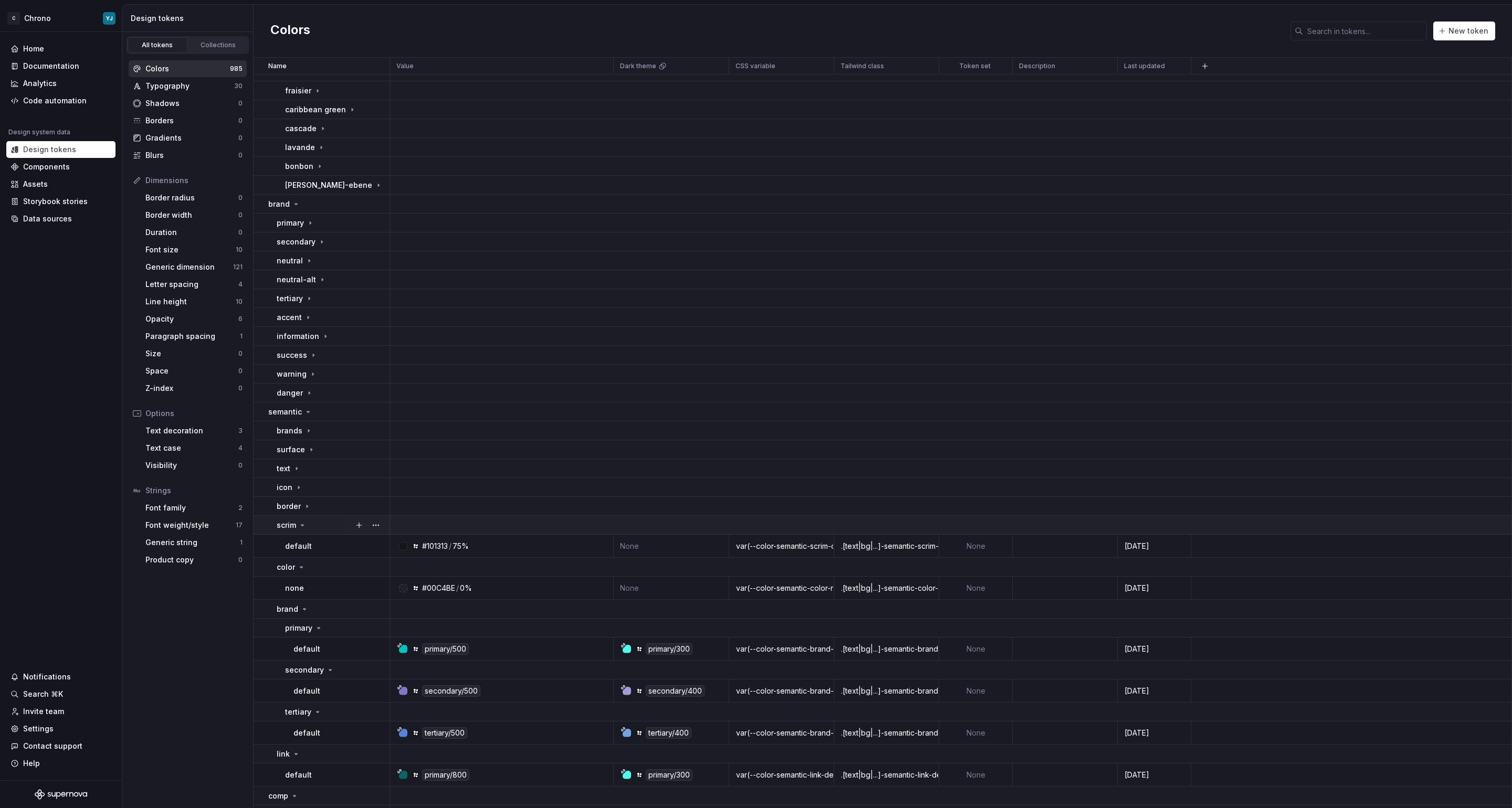
click at [289, 527] on p "scrim" at bounding box center [286, 525] width 20 height 11
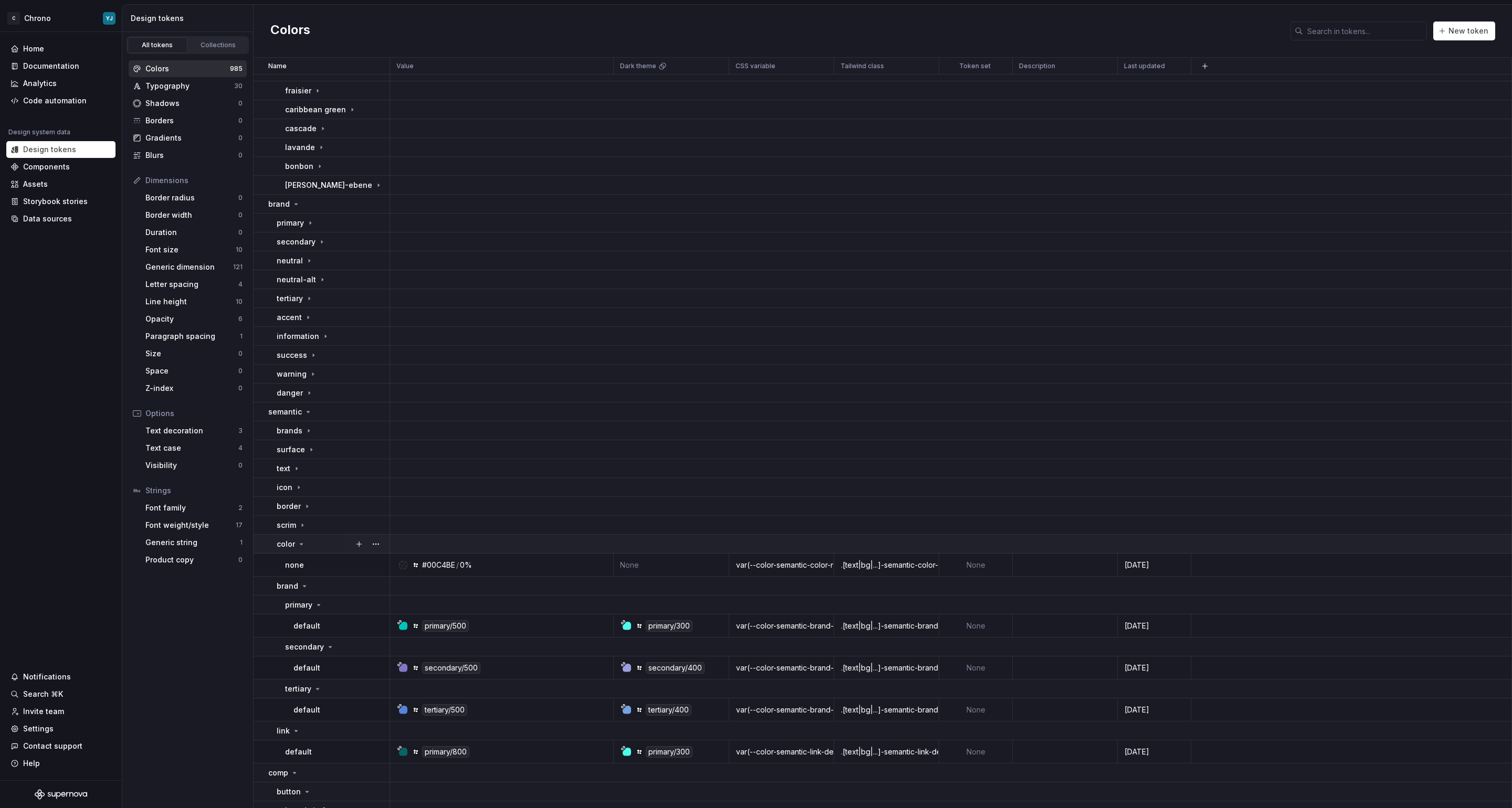
click at [292, 543] on p "color" at bounding box center [286, 544] width 18 height 11
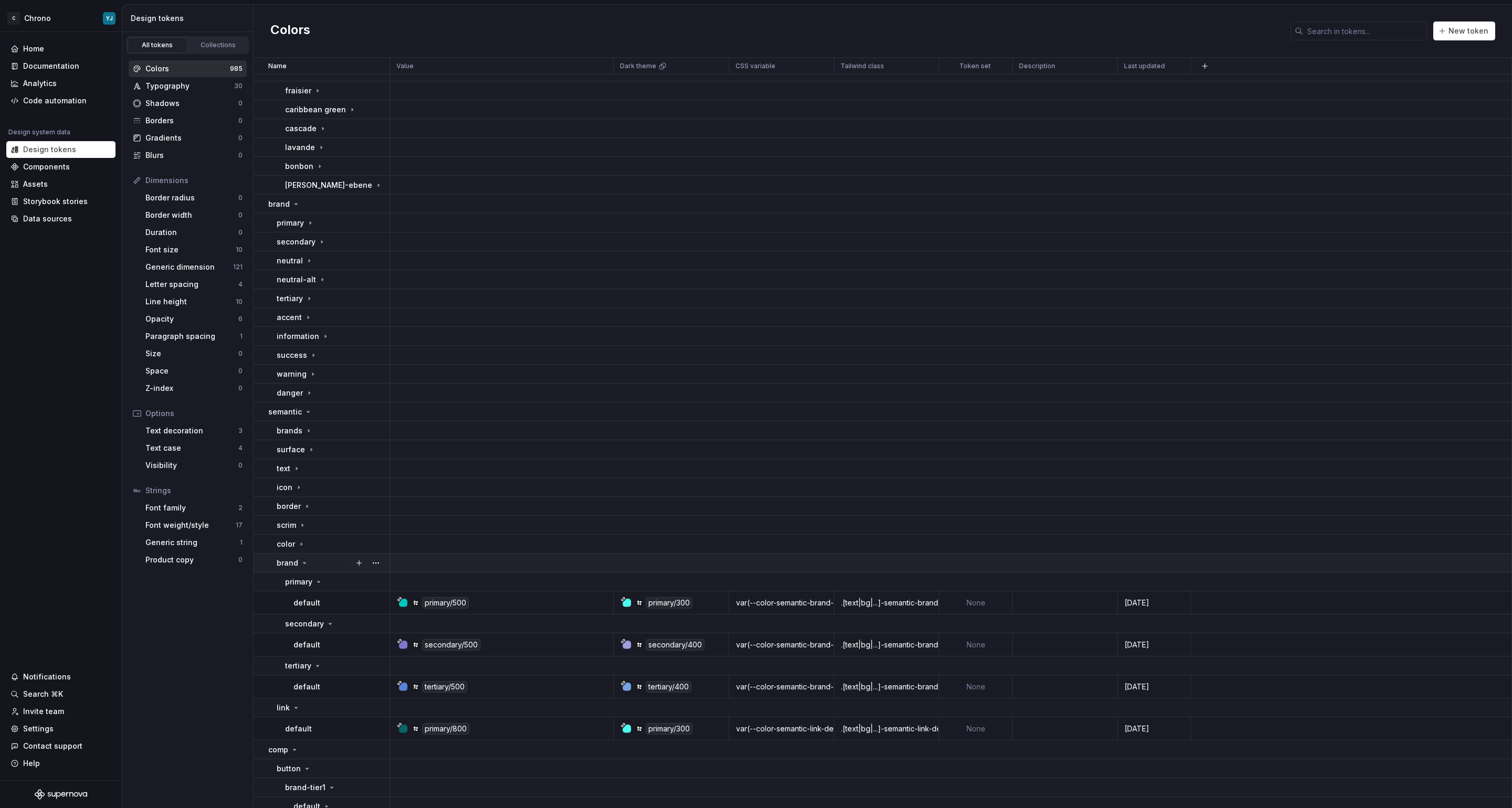
click at [288, 562] on p "brand" at bounding box center [287, 563] width 21 height 11
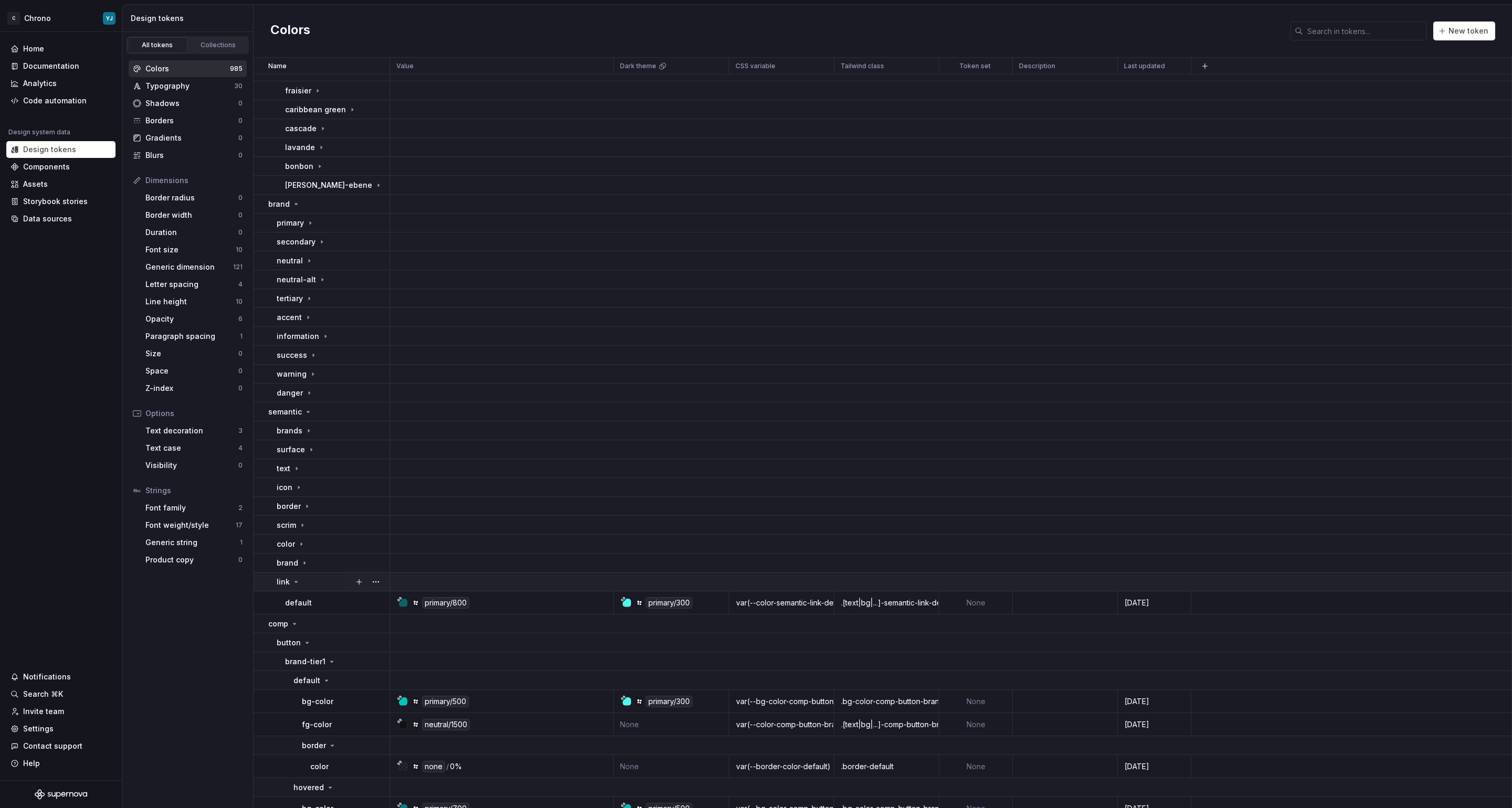
click at [283, 582] on p "link" at bounding box center [283, 582] width 13 height 11
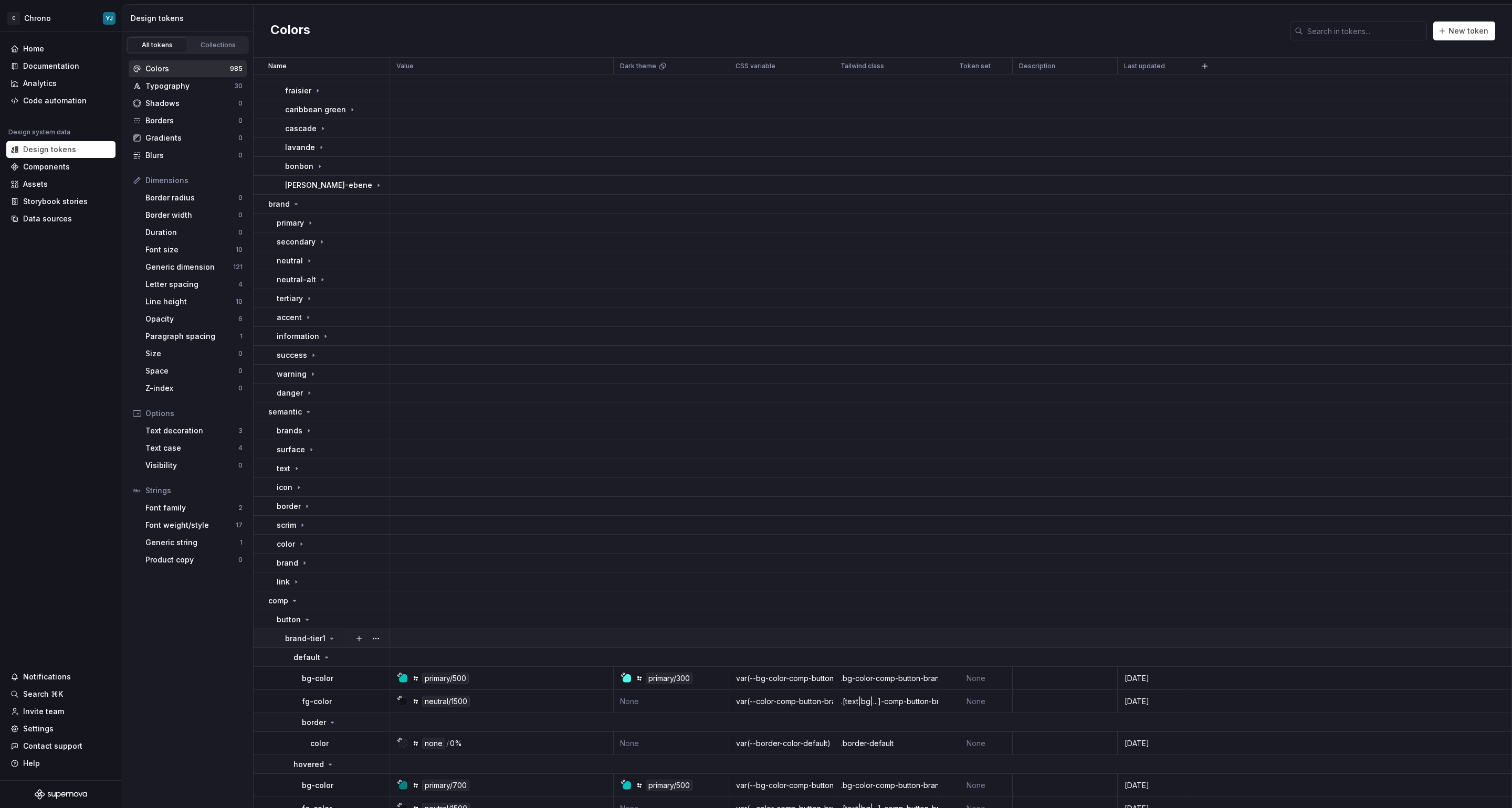
click at [316, 634] on p "brand-tier1" at bounding box center [305, 639] width 40 height 11
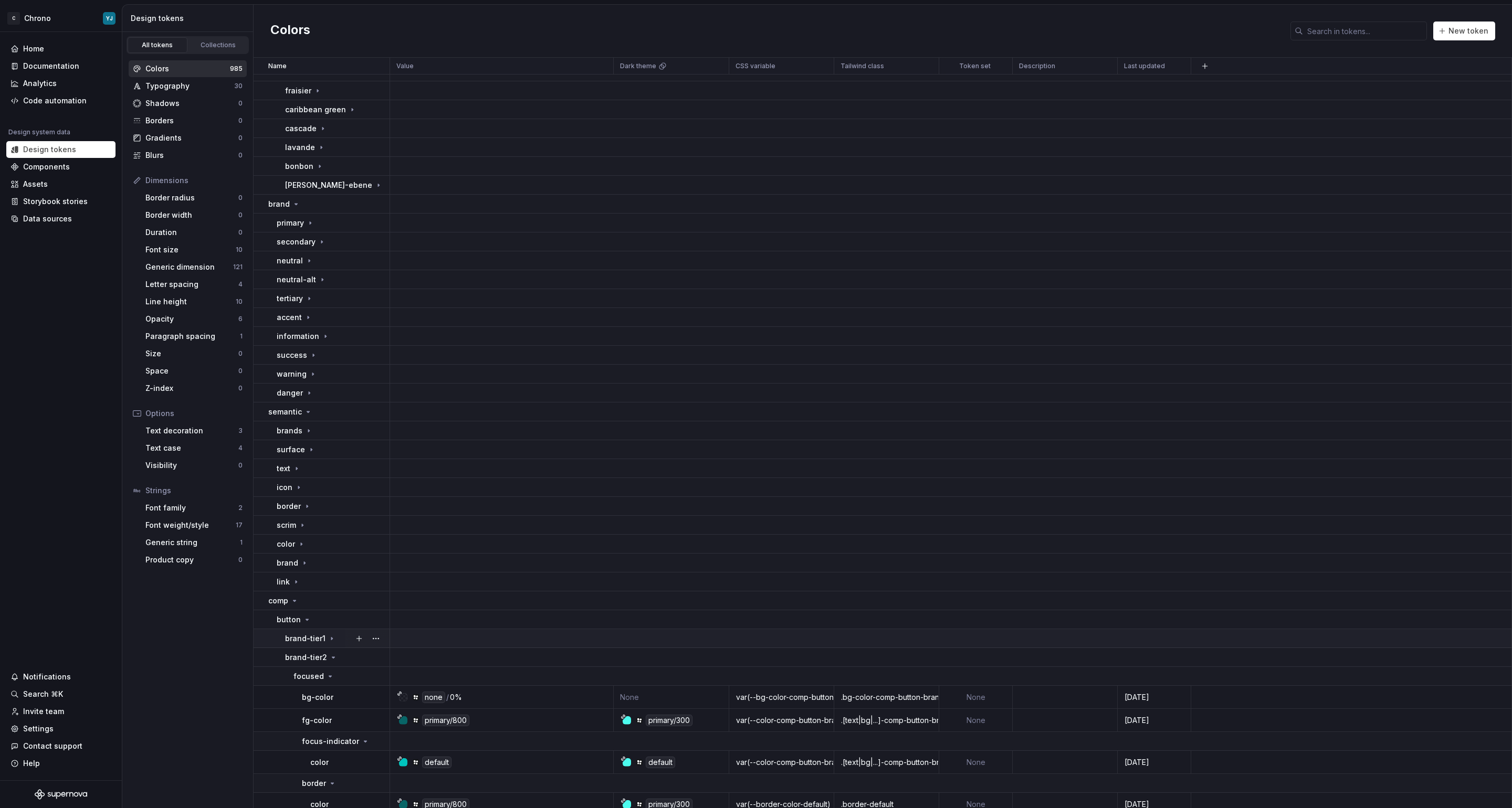
click at [315, 642] on p "brand-tier1" at bounding box center [305, 639] width 40 height 11
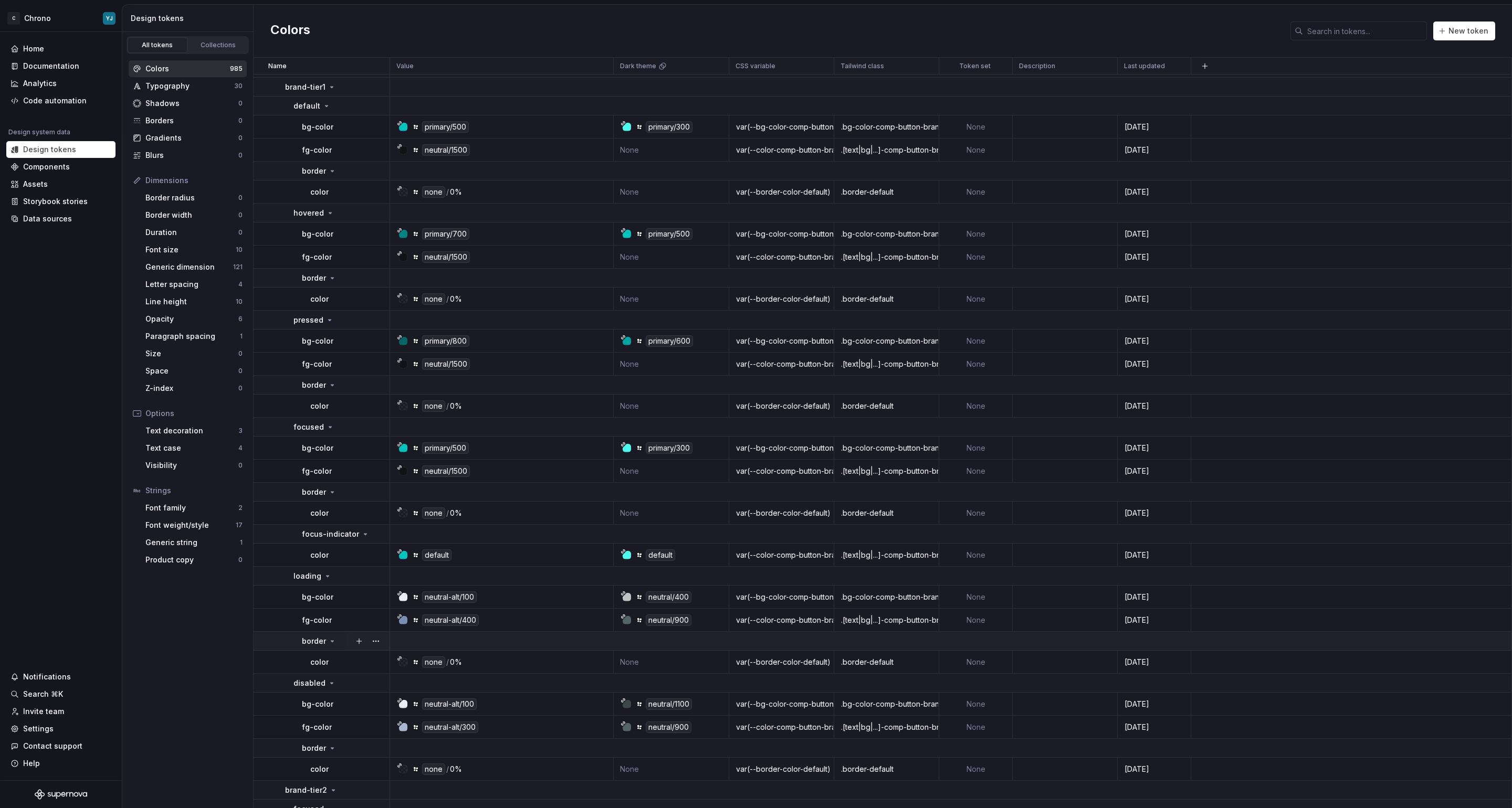
scroll to position [678, 0]
copy div "alt"
click at [456, 594] on div "neutral-alt/100" at bounding box center [449, 596] width 55 height 11
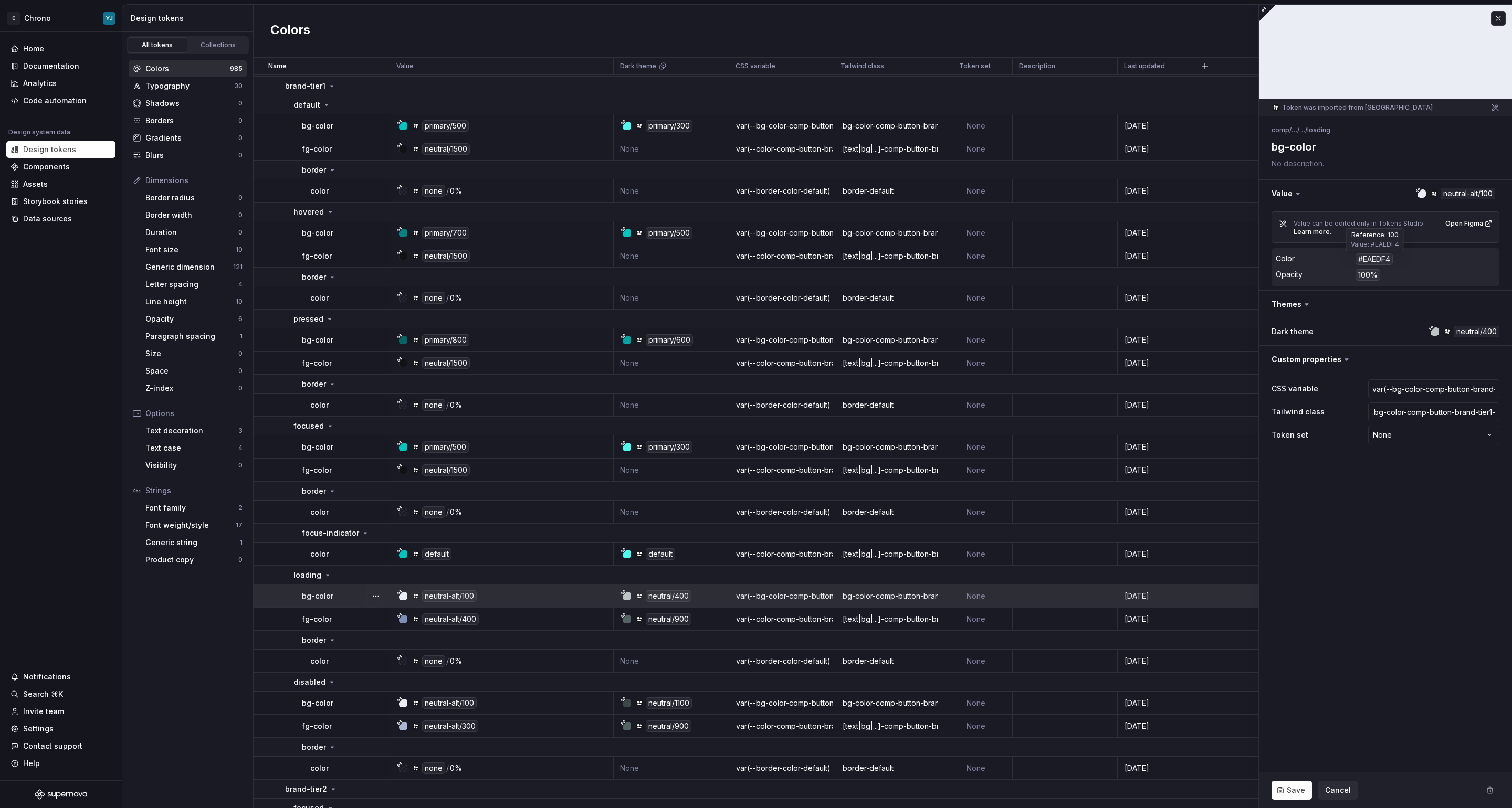
click at [1372, 259] on div "#EAEDF4" at bounding box center [1374, 259] width 37 height 11
copy div "EAEDF4"
click at [667, 594] on div "neutral/400" at bounding box center [669, 596] width 46 height 11
click at [1379, 257] on div "#EAEDF4" at bounding box center [1374, 259] width 37 height 11
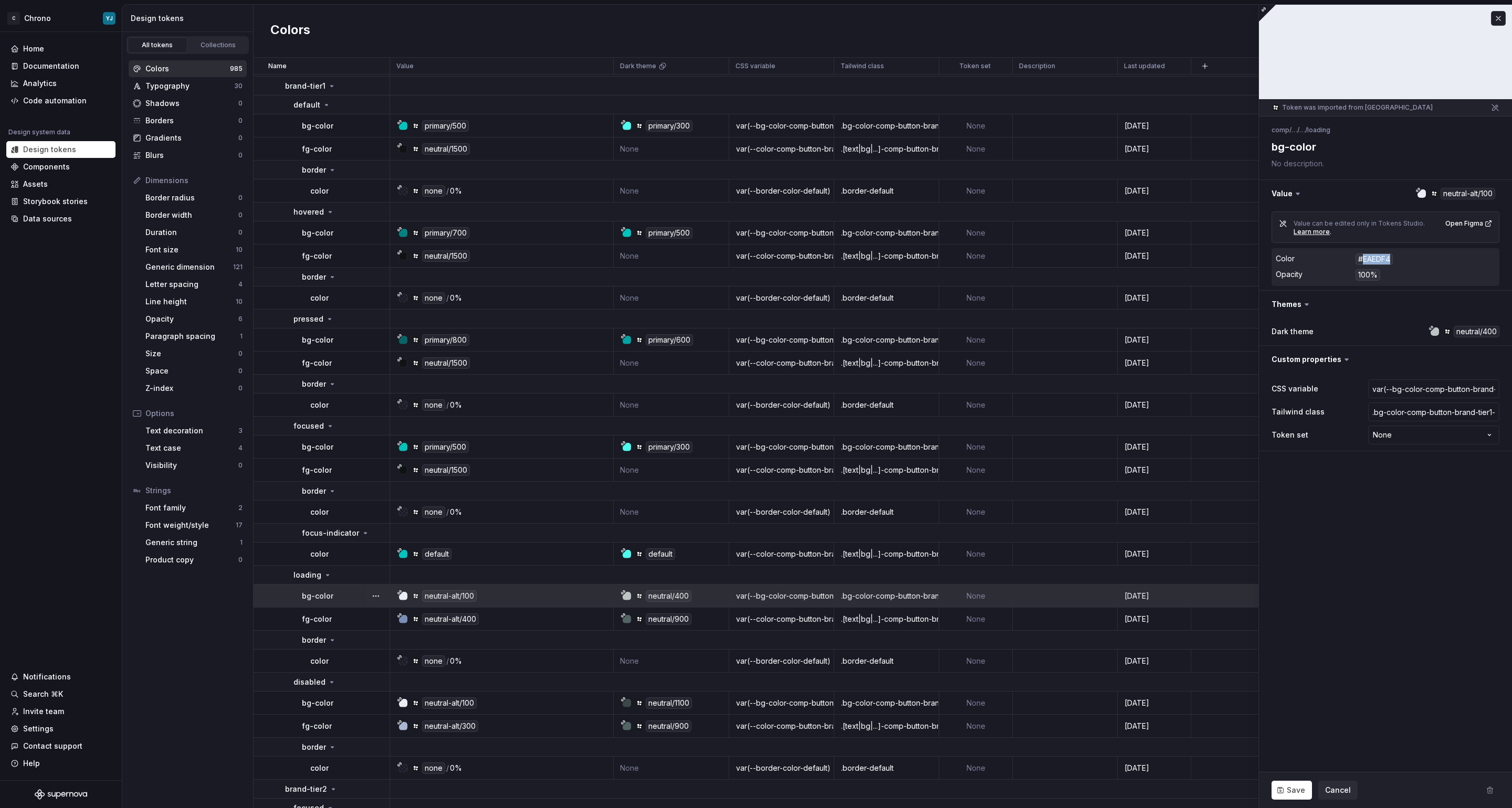
click at [1379, 257] on div "#EAEDF4" at bounding box center [1374, 259] width 37 height 11
copy div "EAEDF4"
click at [628, 595] on div at bounding box center [627, 596] width 8 height 8
click at [660, 595] on div "neutral/400" at bounding box center [669, 596] width 46 height 11
click at [445, 595] on div "neutral-alt/100" at bounding box center [449, 596] width 55 height 11
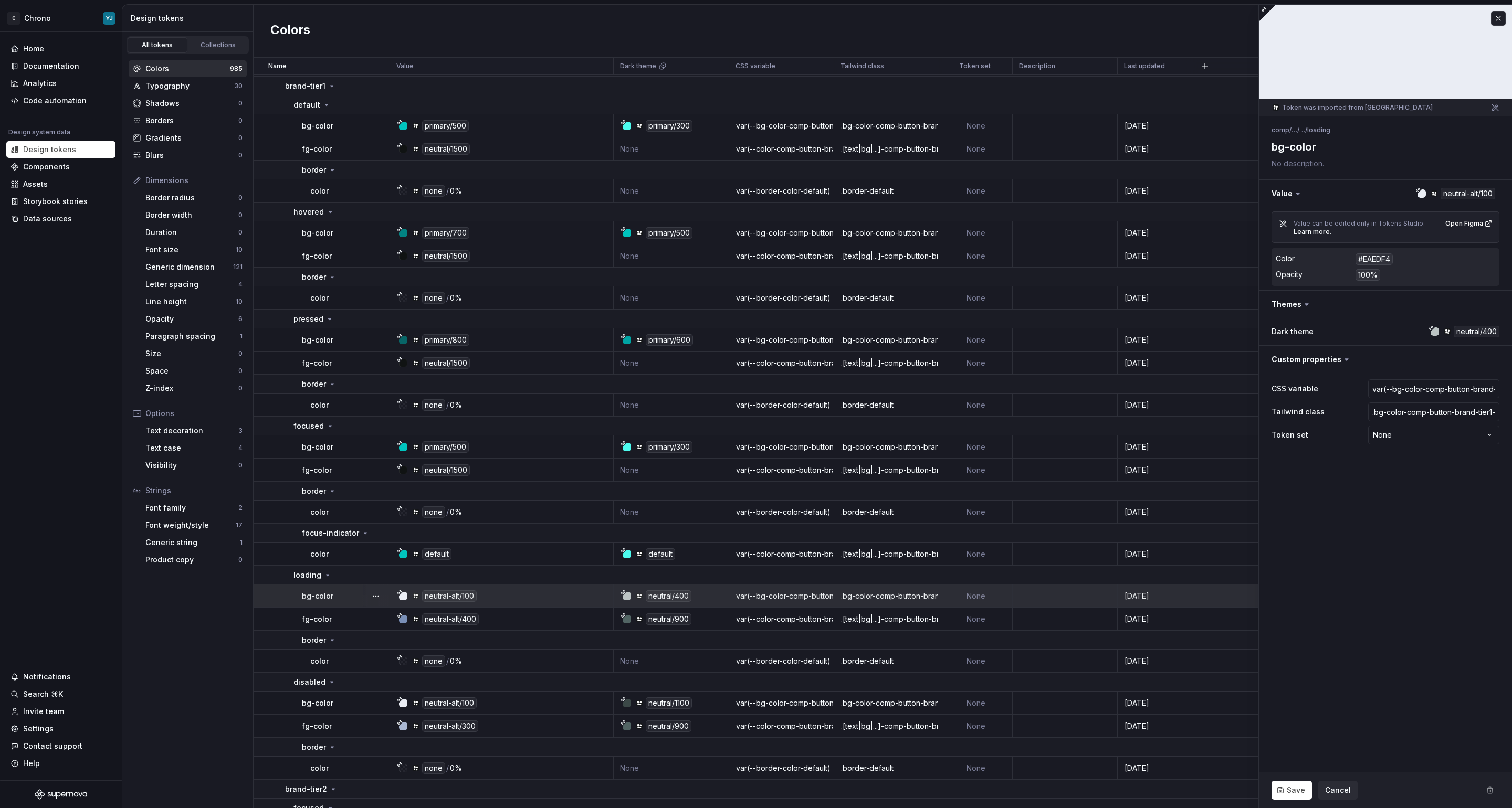
click at [625, 599] on div at bounding box center [627, 596] width 8 height 8
click at [673, 595] on div "neutral/400" at bounding box center [669, 596] width 46 height 11
click at [676, 595] on div "neutral/400" at bounding box center [669, 596] width 46 height 11
click at [624, 594] on icon at bounding box center [623, 592] width 5 height 5
click at [623, 590] on icon at bounding box center [623, 592] width 5 height 5
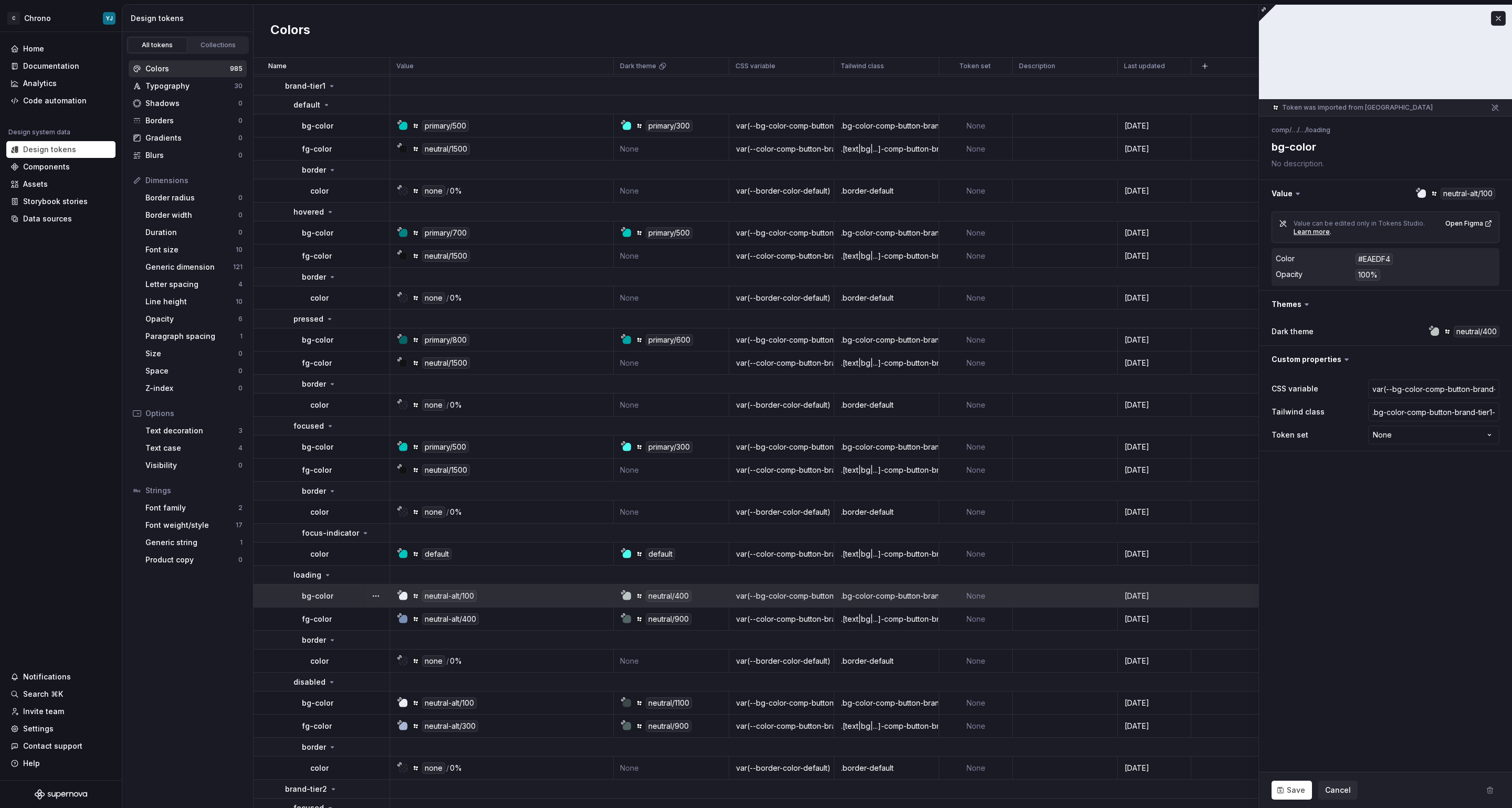
click at [631, 595] on div "neutral/400" at bounding box center [675, 596] width 108 height 11
click at [452, 618] on div "neutral-alt/400" at bounding box center [450, 618] width 57 height 11
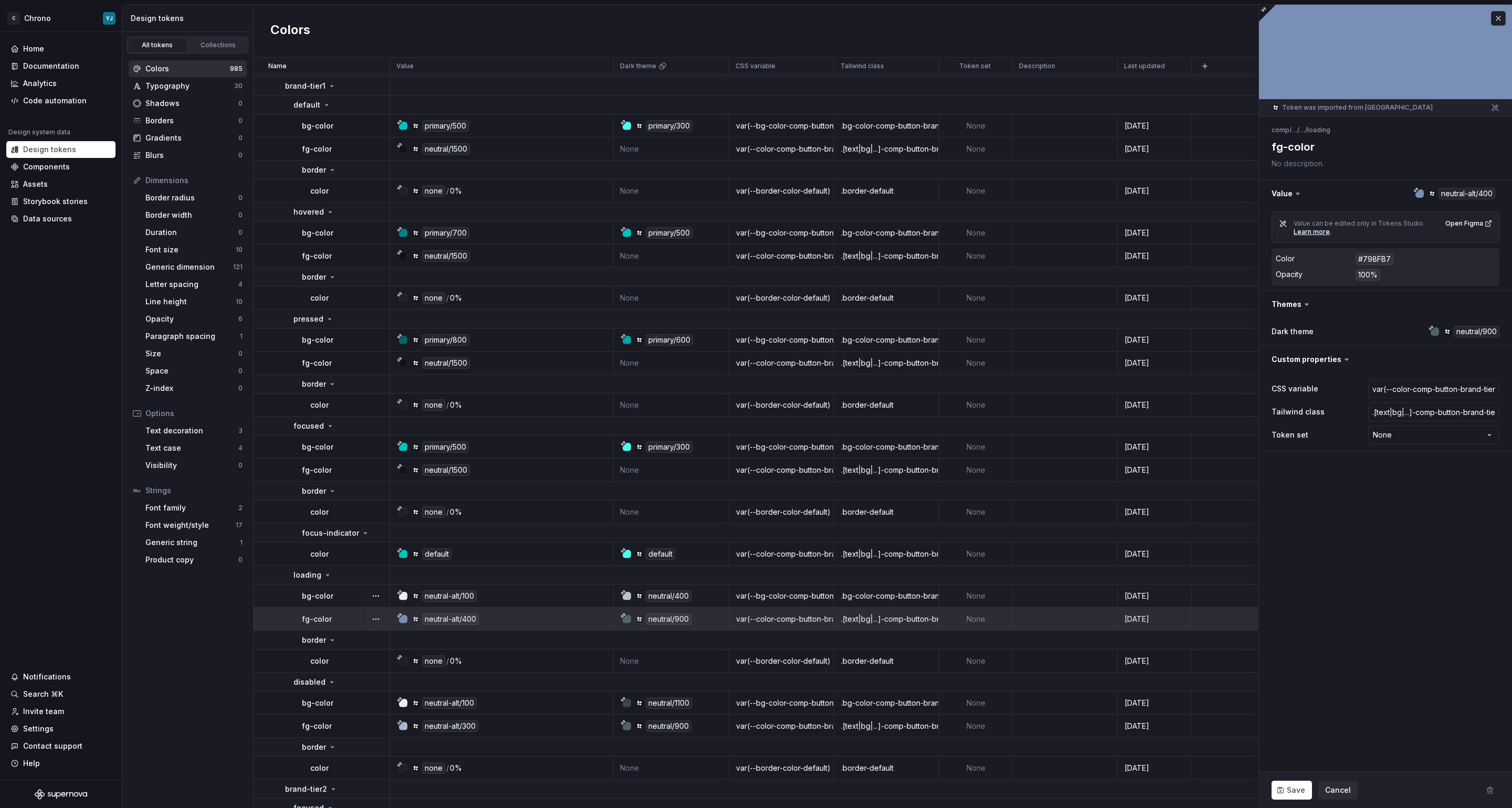
click at [661, 618] on div "neutral/900" at bounding box center [669, 618] width 46 height 11
click at [658, 592] on div "neutral/400" at bounding box center [669, 596] width 46 height 11
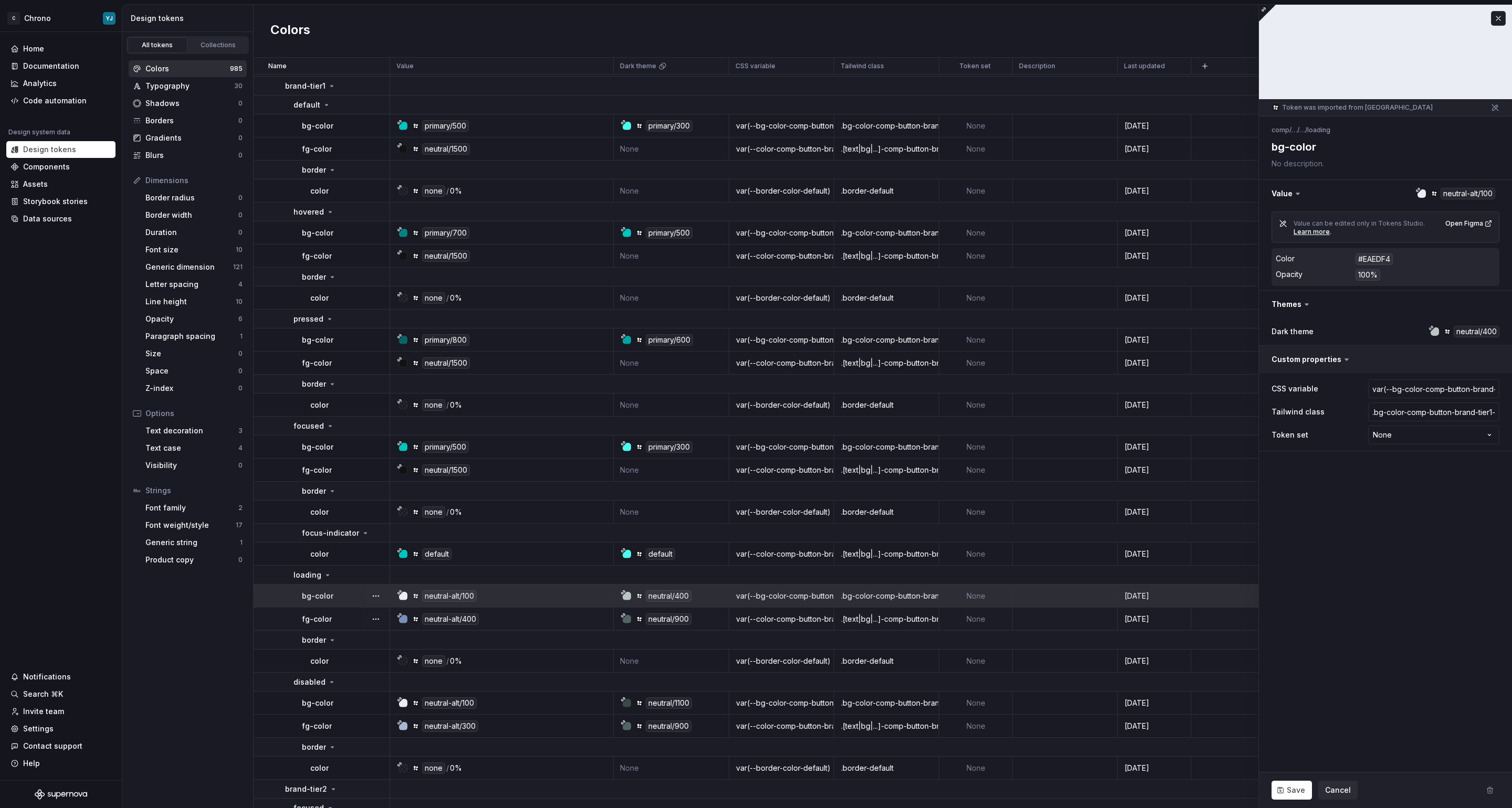
click at [1329, 357] on button "button" at bounding box center [1385, 360] width 253 height 27
click at [1434, 329] on div at bounding box center [1435, 332] width 8 height 8
click at [1446, 332] on icon at bounding box center [1447, 331] width 4 height 4
click at [1471, 332] on div "neutral/400" at bounding box center [1476, 331] width 46 height 11
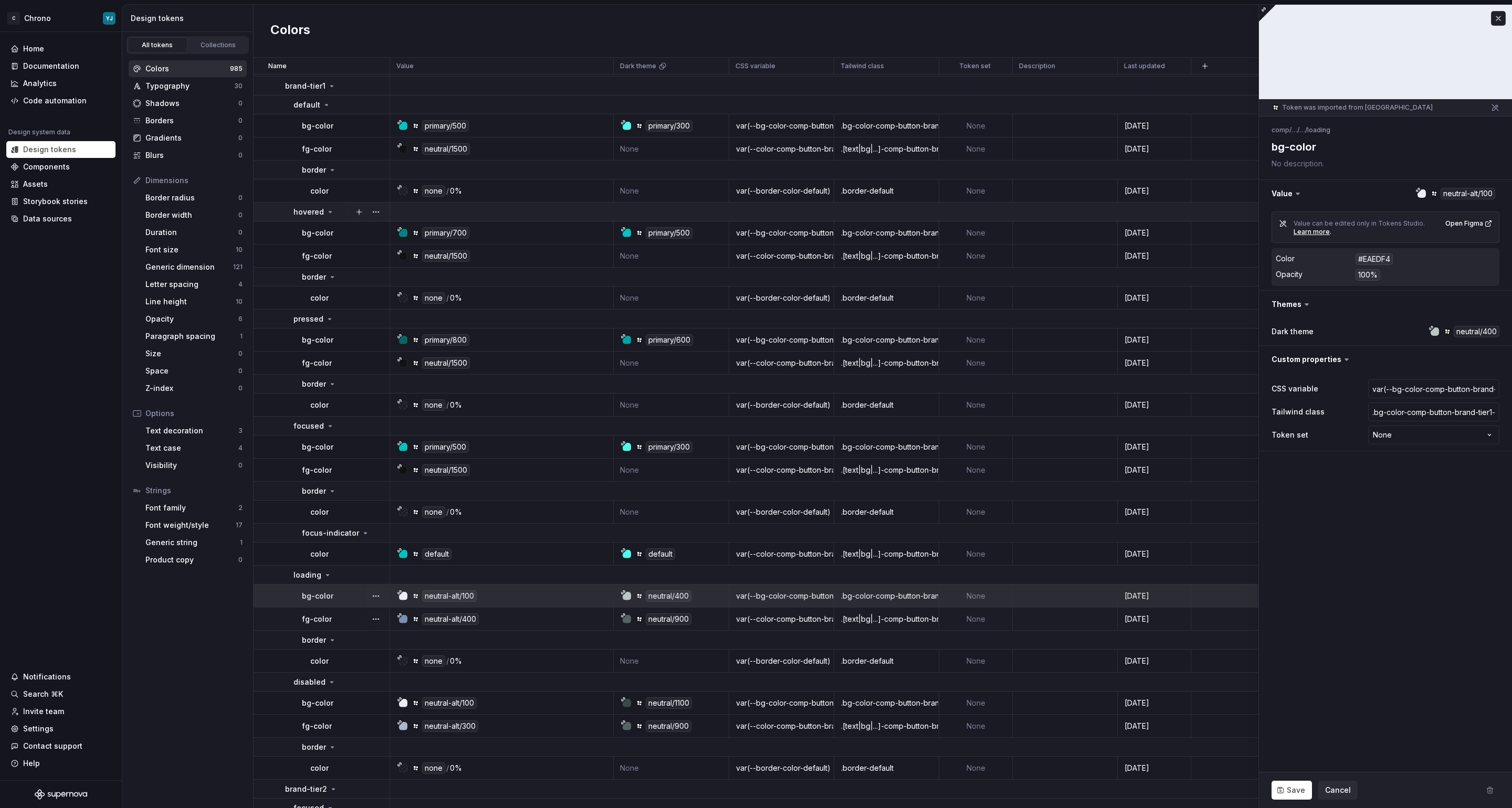
type textarea "*"
